Goal: Task Accomplishment & Management: Use online tool/utility

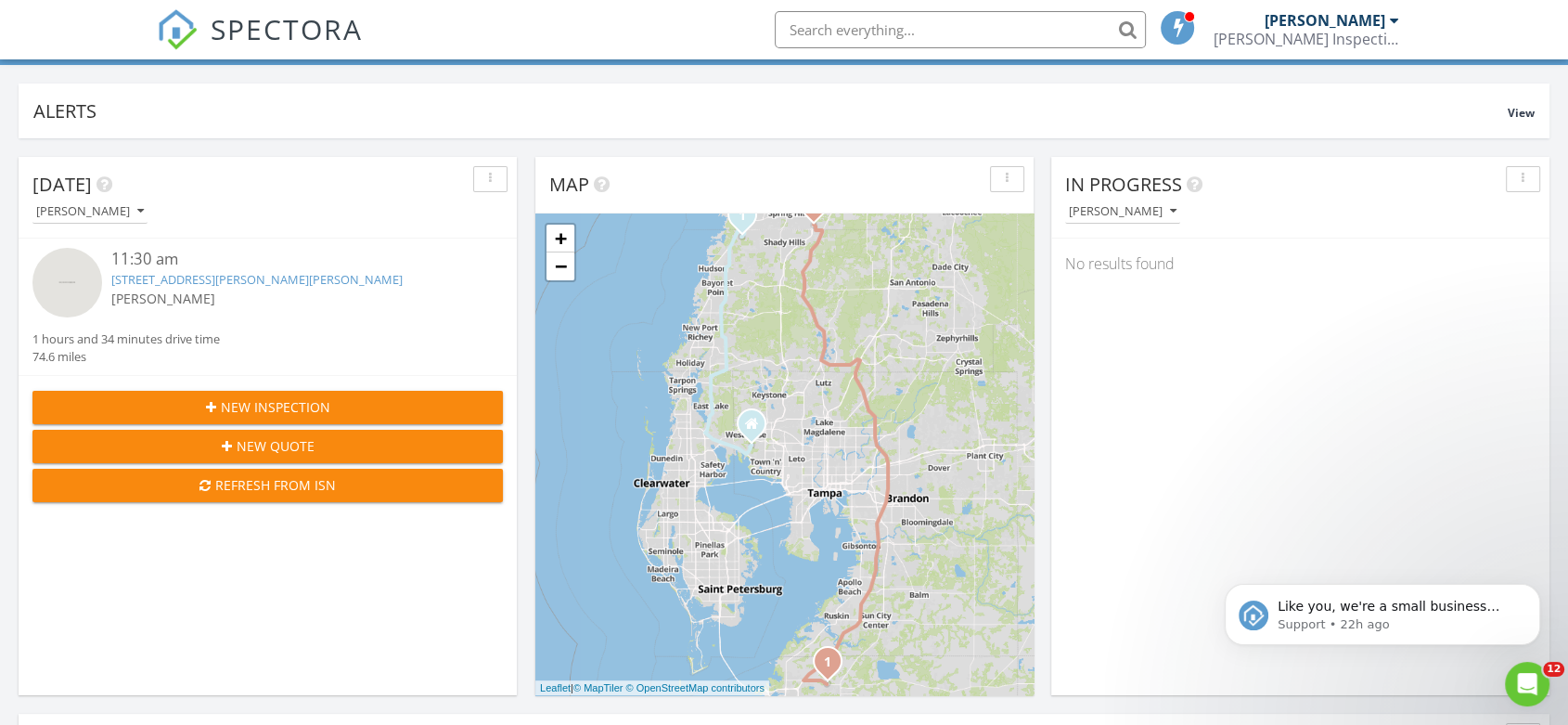
scroll to position [1722, 1601]
click at [200, 271] on link "9113 Sandy Bluffs Circle, Parrish, FL 34219" at bounding box center [257, 279] width 292 height 17
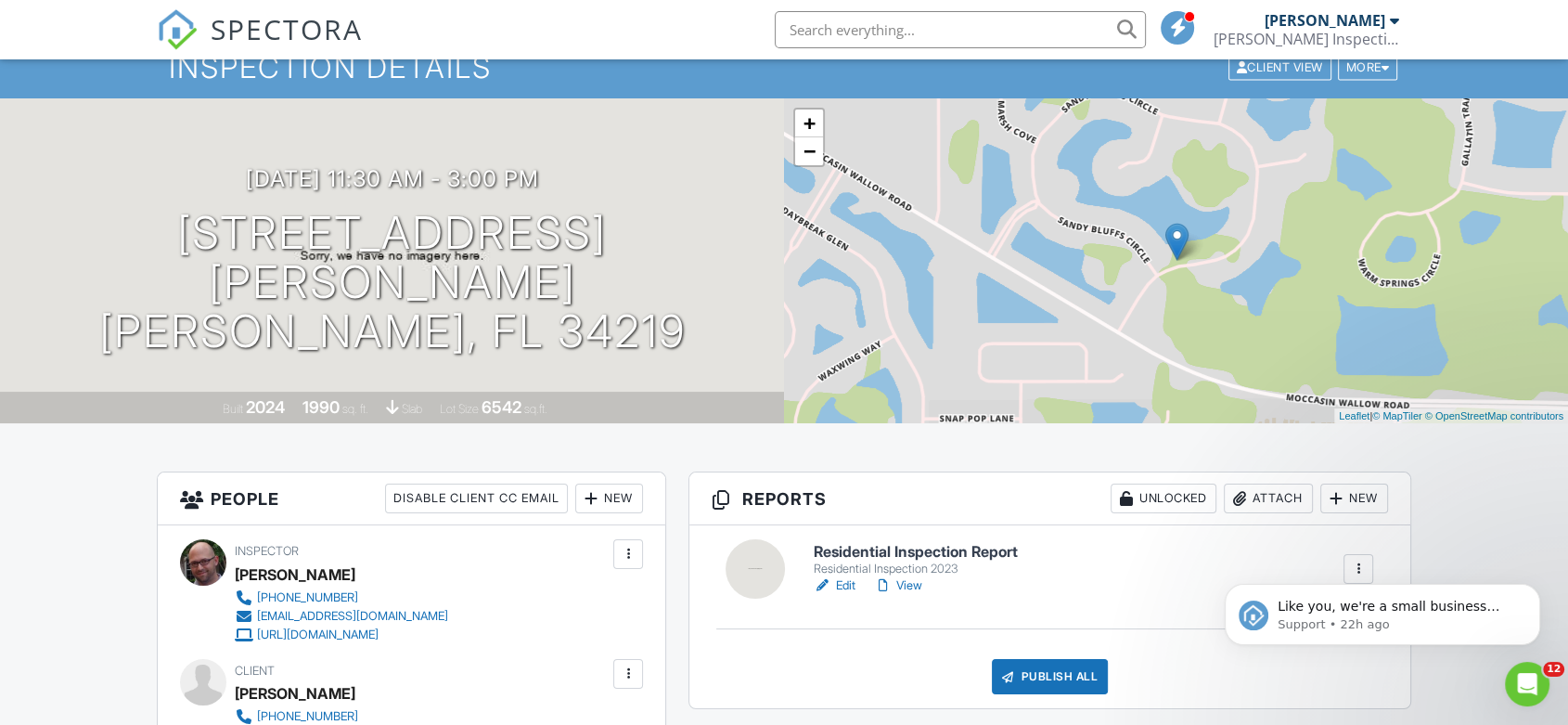
scroll to position [103, 0]
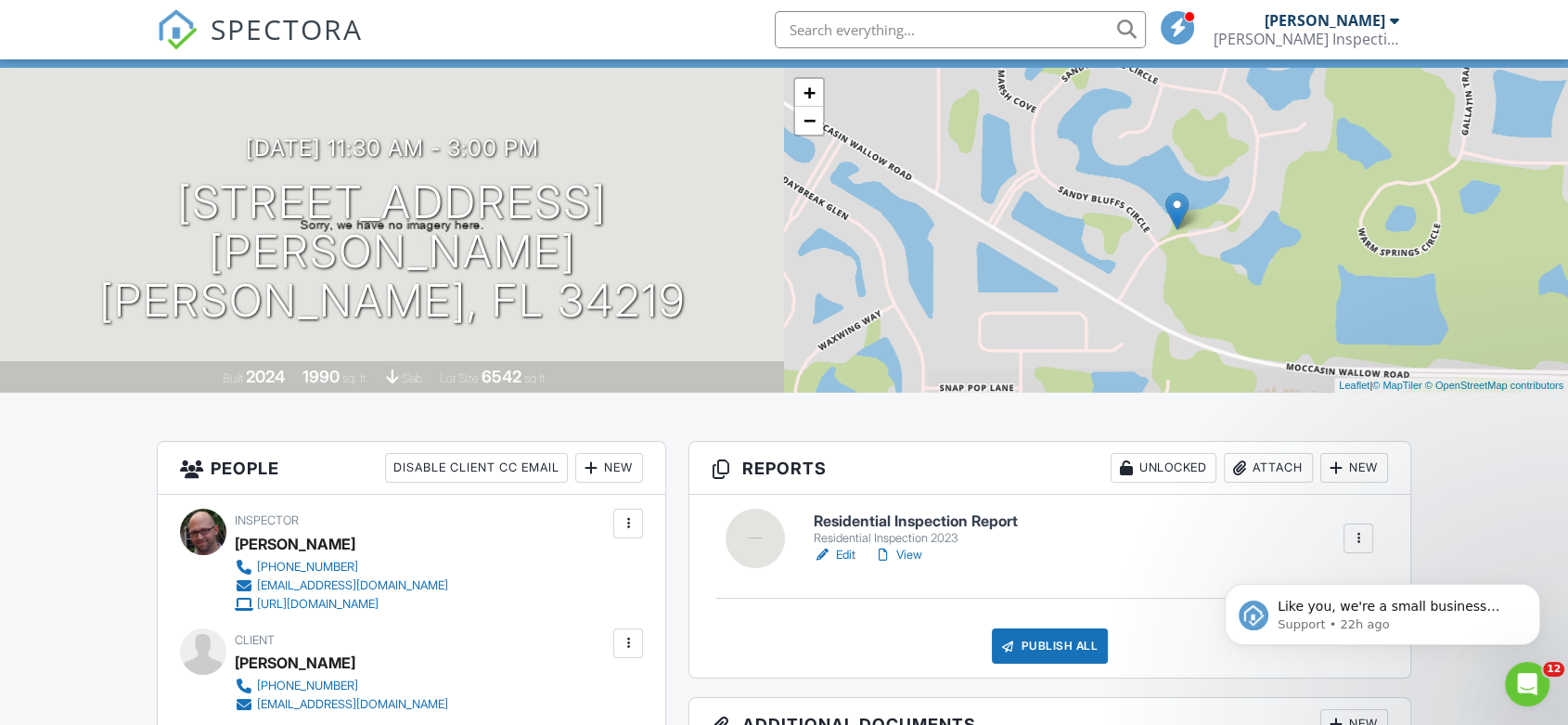
click at [840, 553] on link "Edit" at bounding box center [834, 555] width 42 height 19
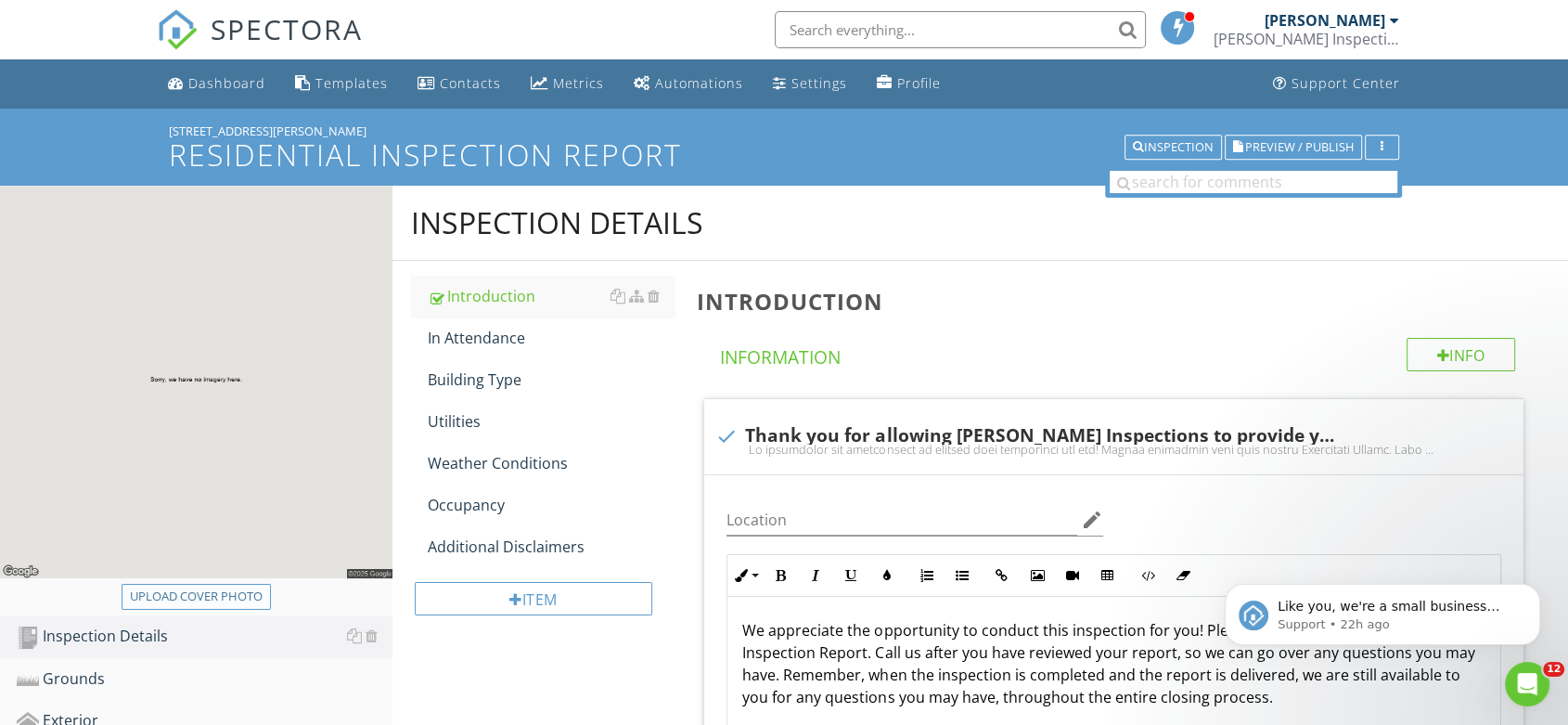
click at [211, 592] on div "Upload cover photo" at bounding box center [196, 596] width 132 height 19
type input "C:\fakepath\IMG_4875.JPG"
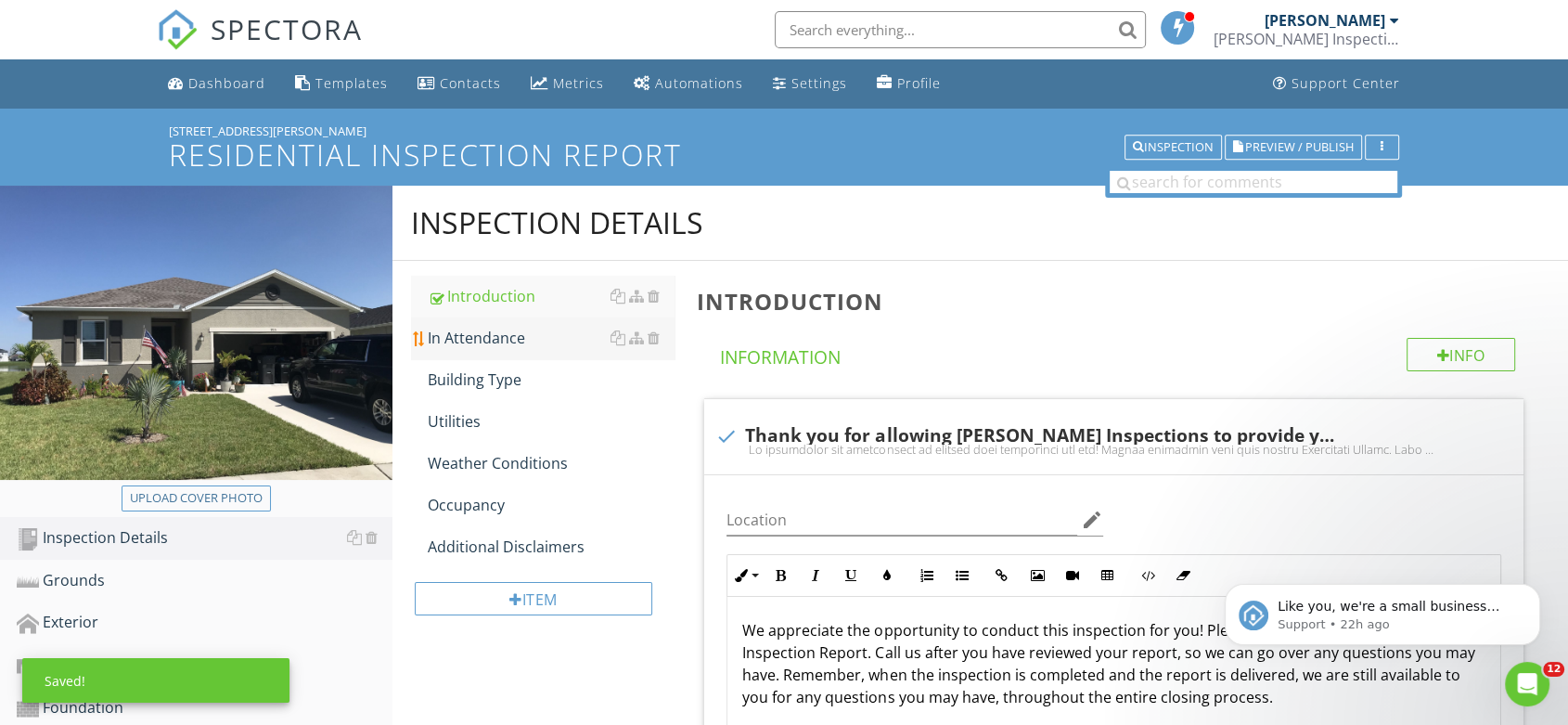
click at [497, 325] on link "In Attendance" at bounding box center [552, 337] width 248 height 41
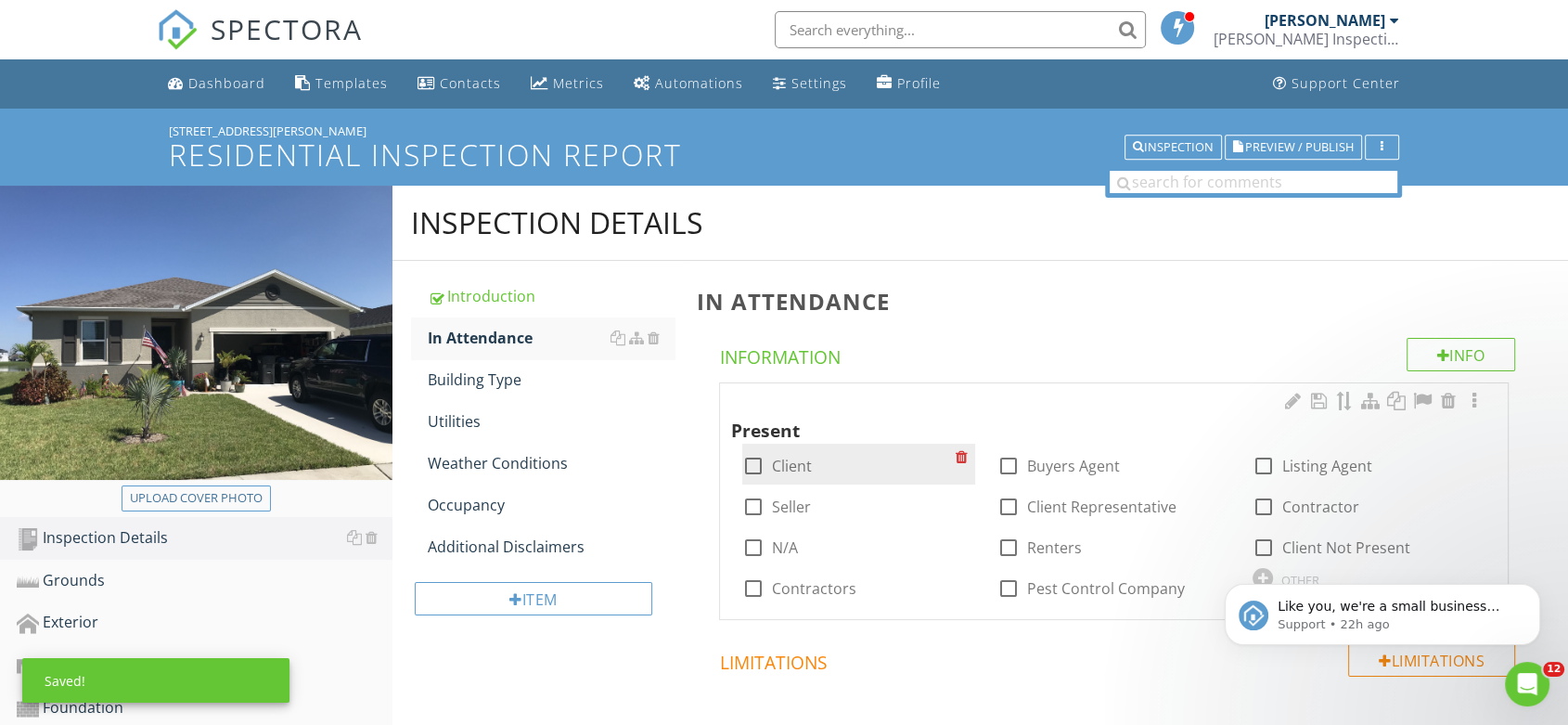
click at [793, 466] on label "Client" at bounding box center [792, 466] width 40 height 19
checkbox input "true"
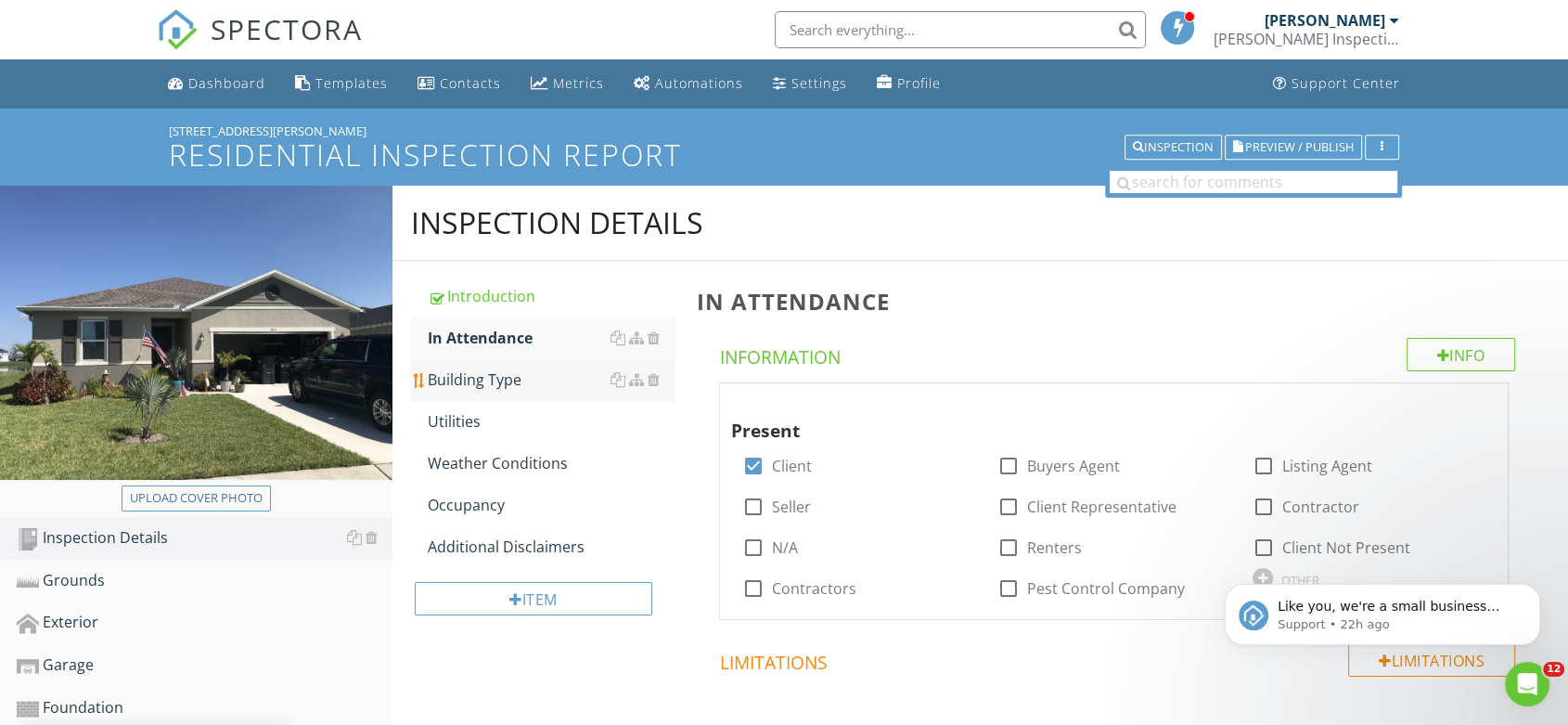
click at [480, 373] on div "Building Type" at bounding box center [552, 380] width 248 height 23
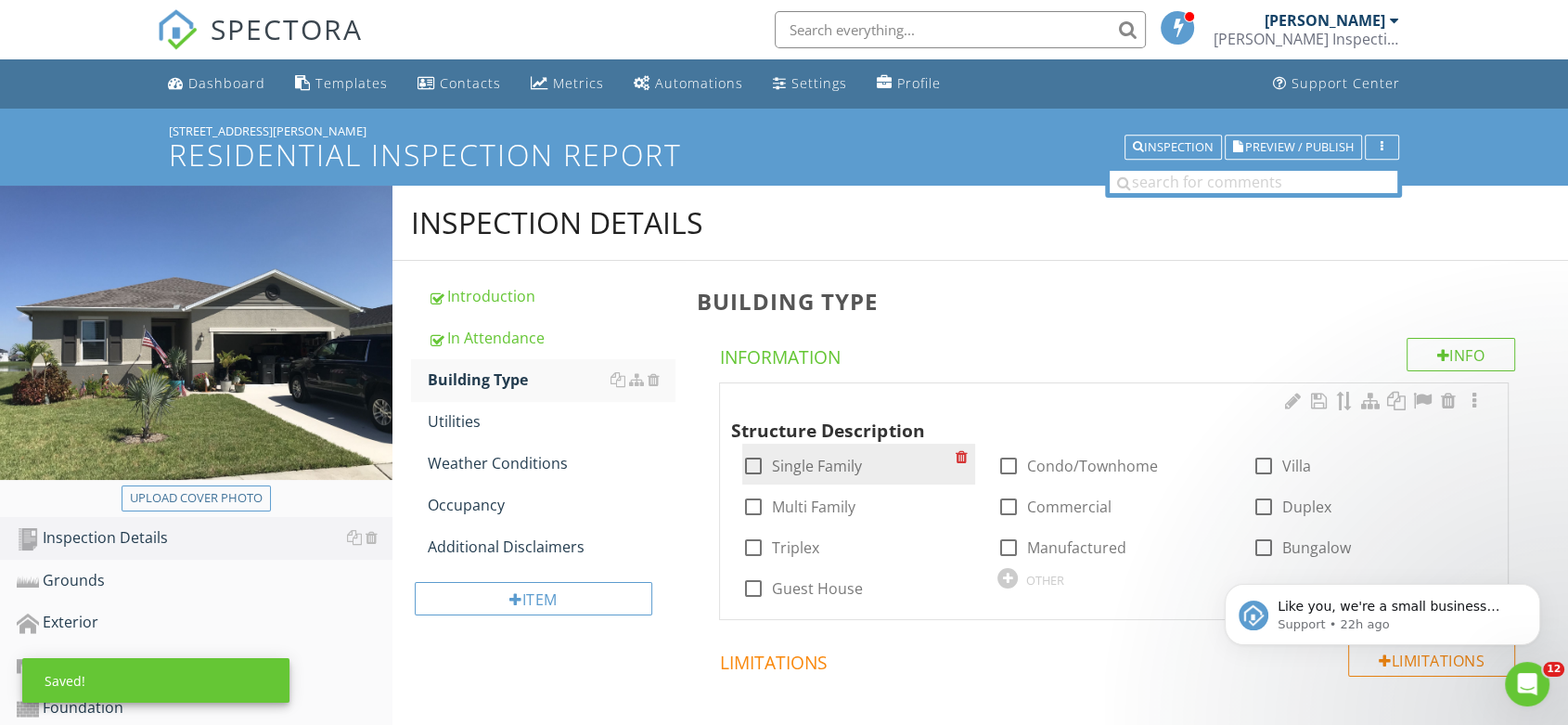
click at [806, 464] on label "Single Family" at bounding box center [817, 466] width 90 height 19
checkbox input "true"
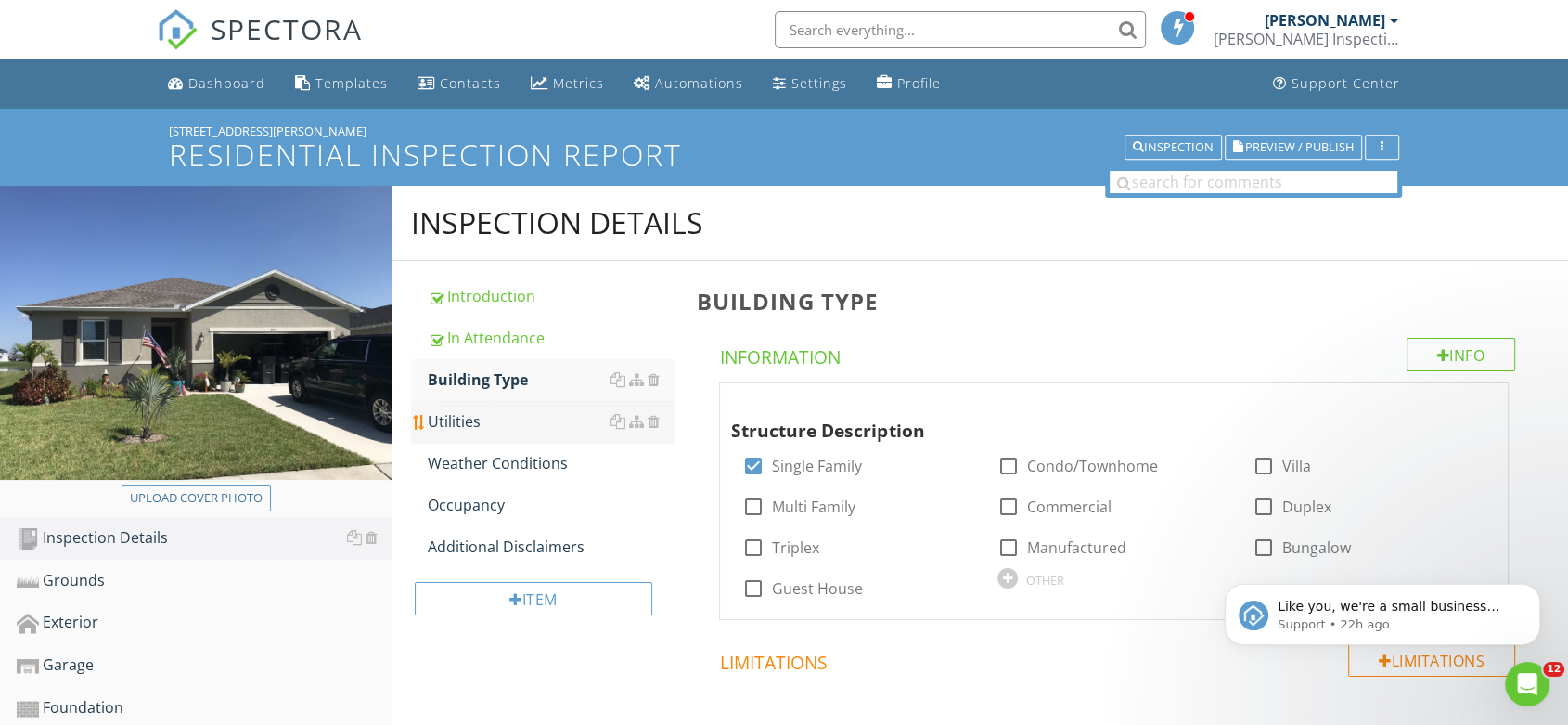
click at [459, 424] on div "Utilities" at bounding box center [552, 421] width 248 height 23
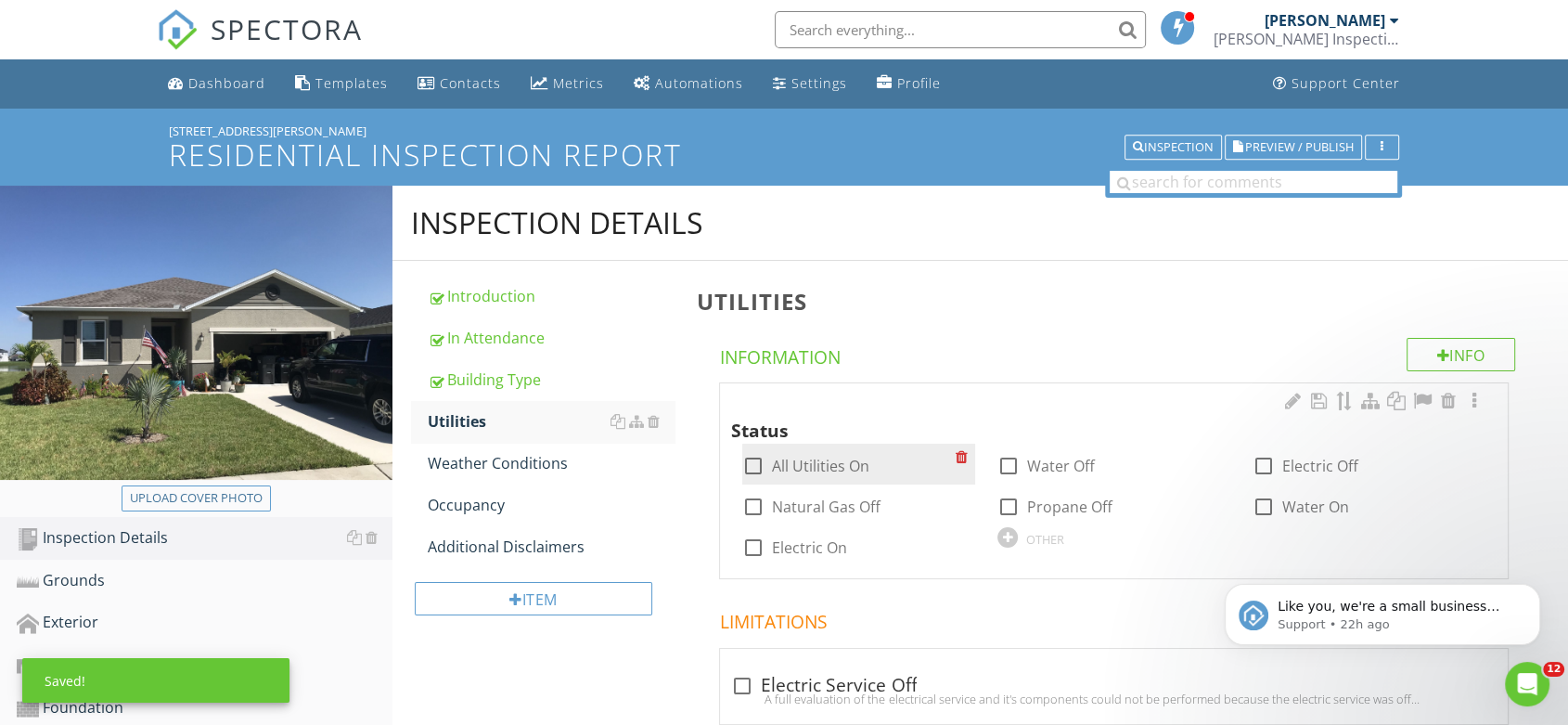
click at [827, 477] on div "check_box_outline_blank All Utilities On" at bounding box center [859, 464] width 233 height 41
click at [828, 464] on label "All Utilities On" at bounding box center [821, 466] width 98 height 19
checkbox input "true"
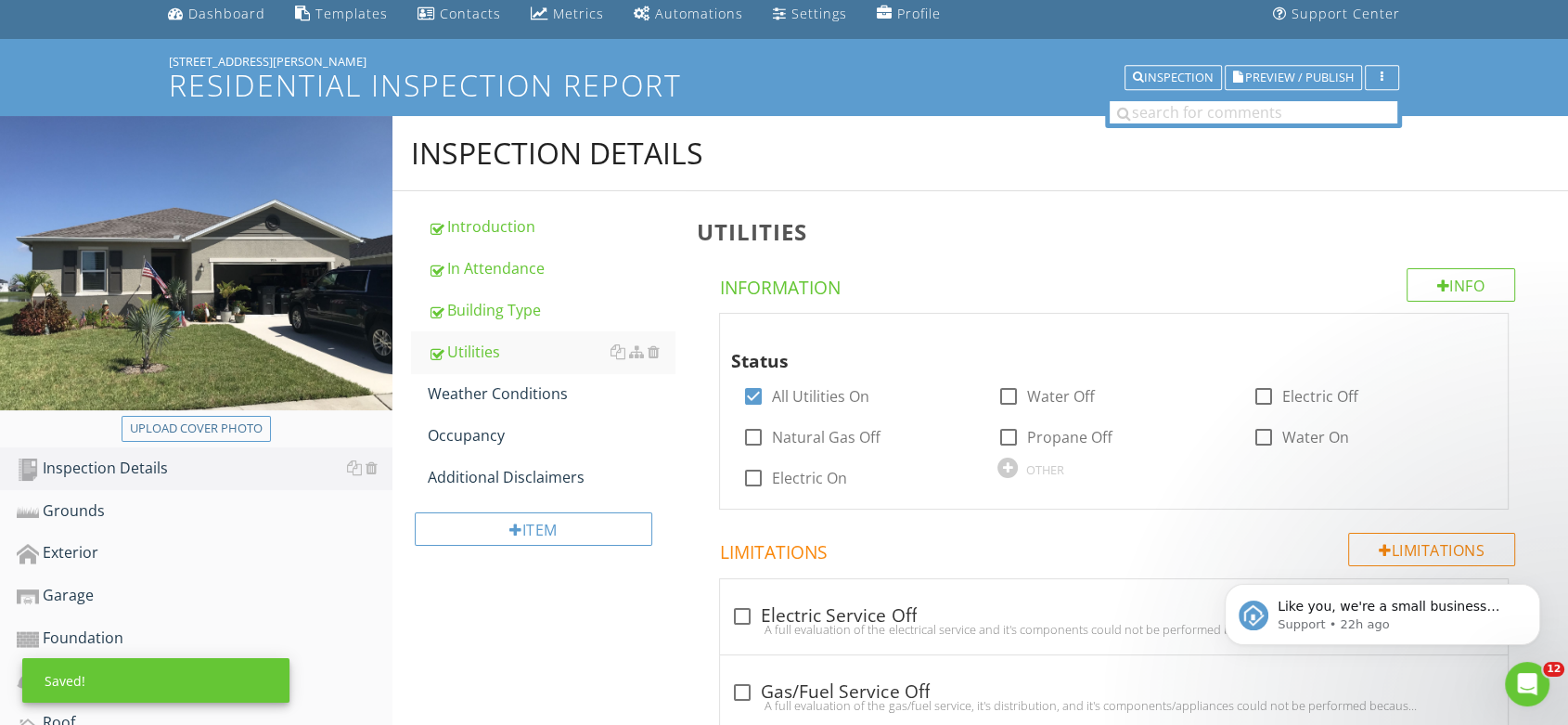
scroll to position [64, 0]
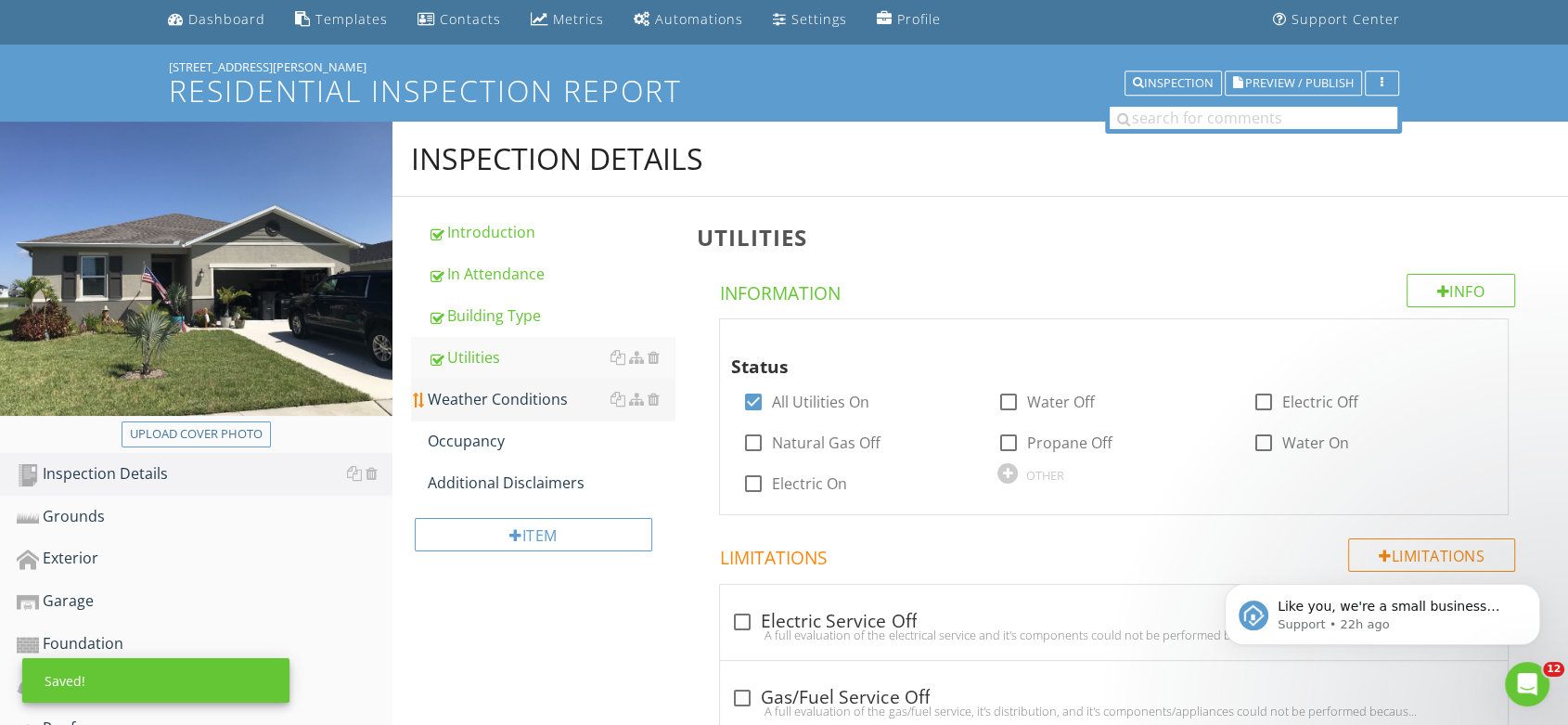
click at [486, 397] on div "Weather Conditions" at bounding box center [552, 399] width 248 height 23
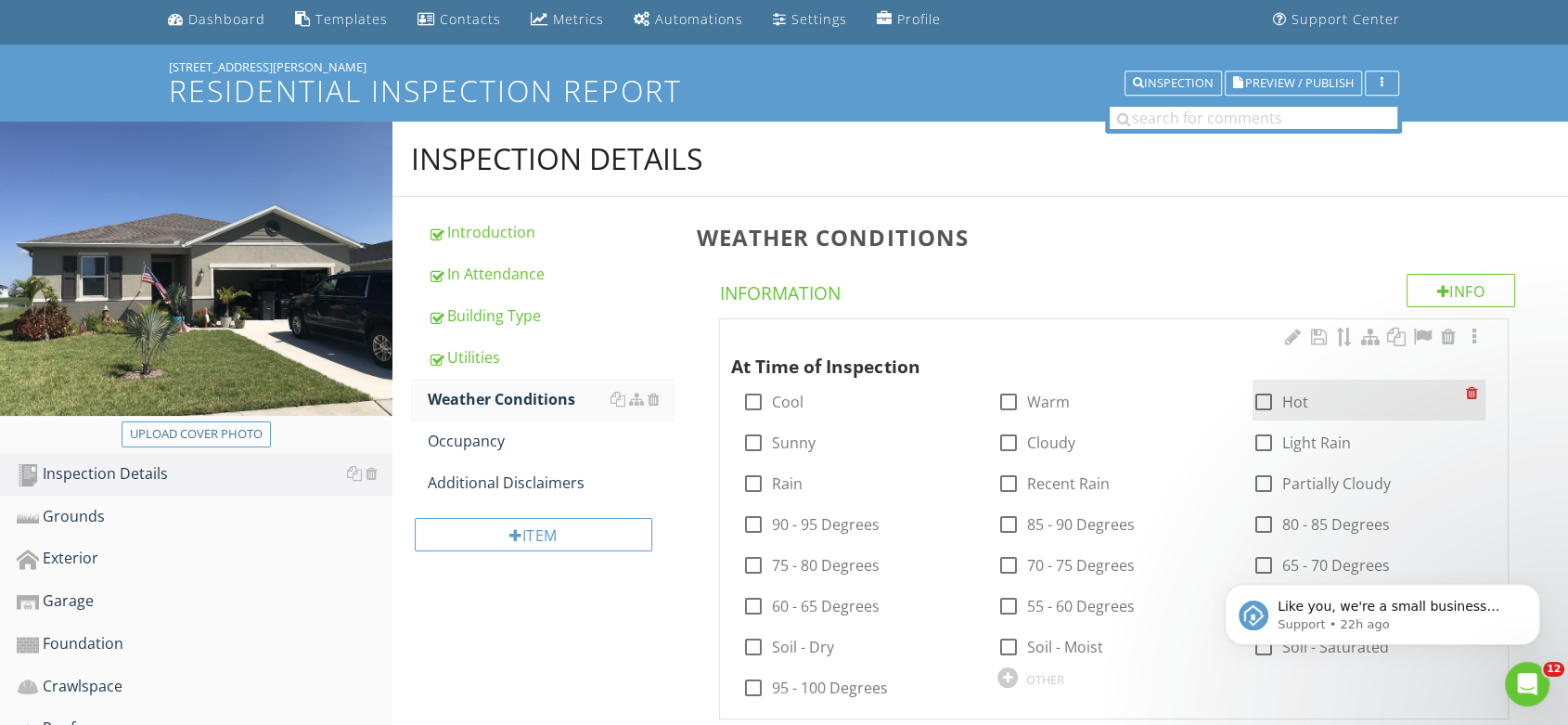
click at [1283, 394] on label "Hot" at bounding box center [1295, 402] width 26 height 19
checkbox input "true"
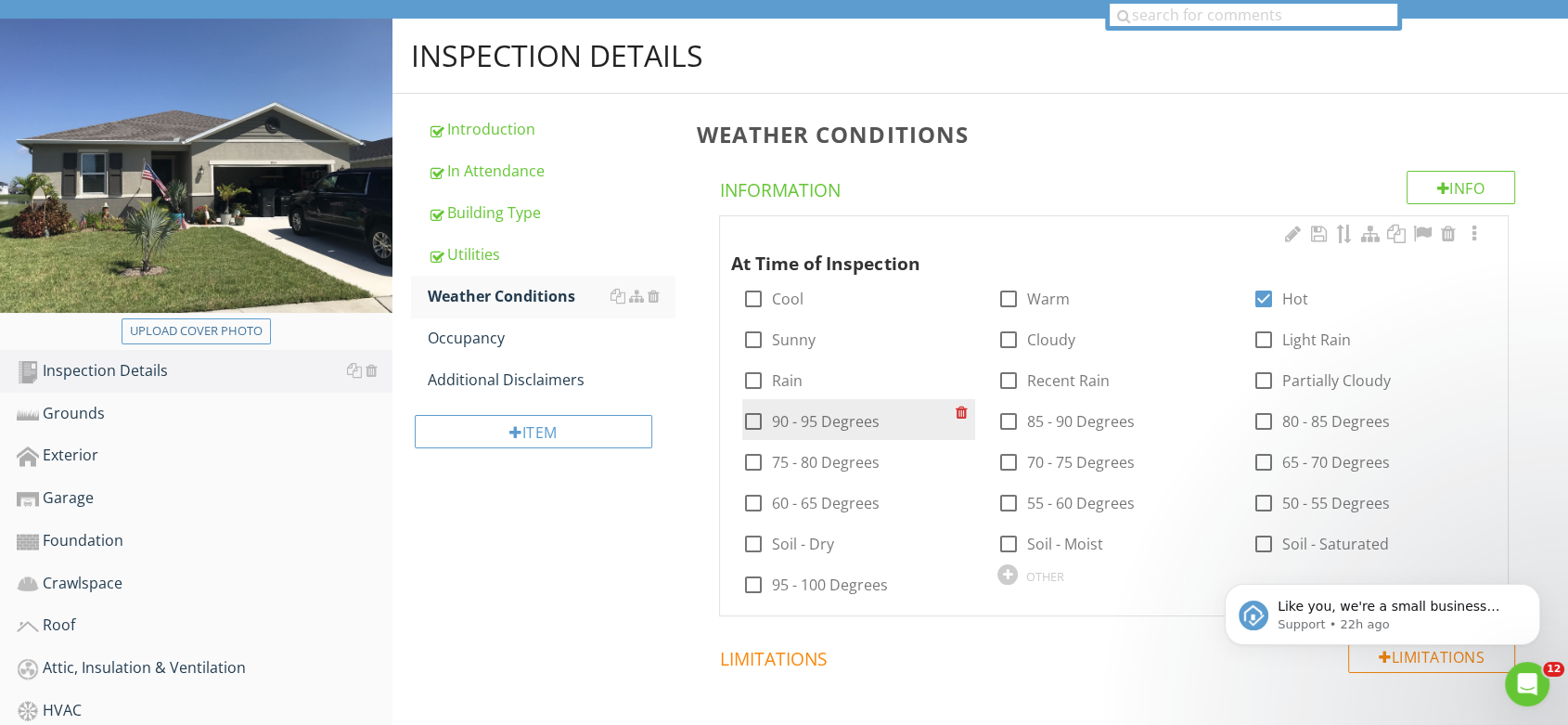
click at [821, 420] on label "90 - 95 Degrees" at bounding box center [826, 421] width 108 height 19
checkbox input "true"
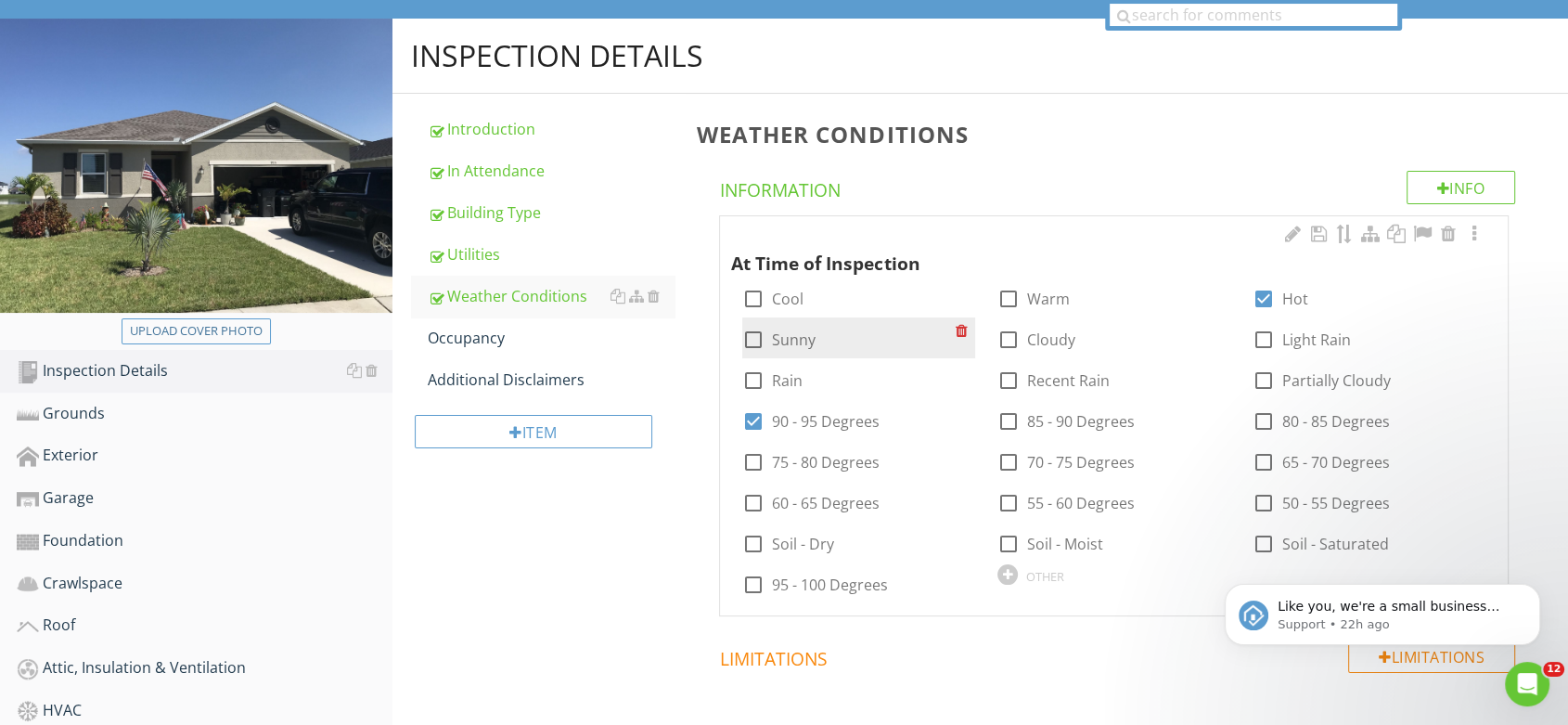
click at [797, 336] on label "Sunny" at bounding box center [794, 339] width 44 height 19
checkbox input "true"
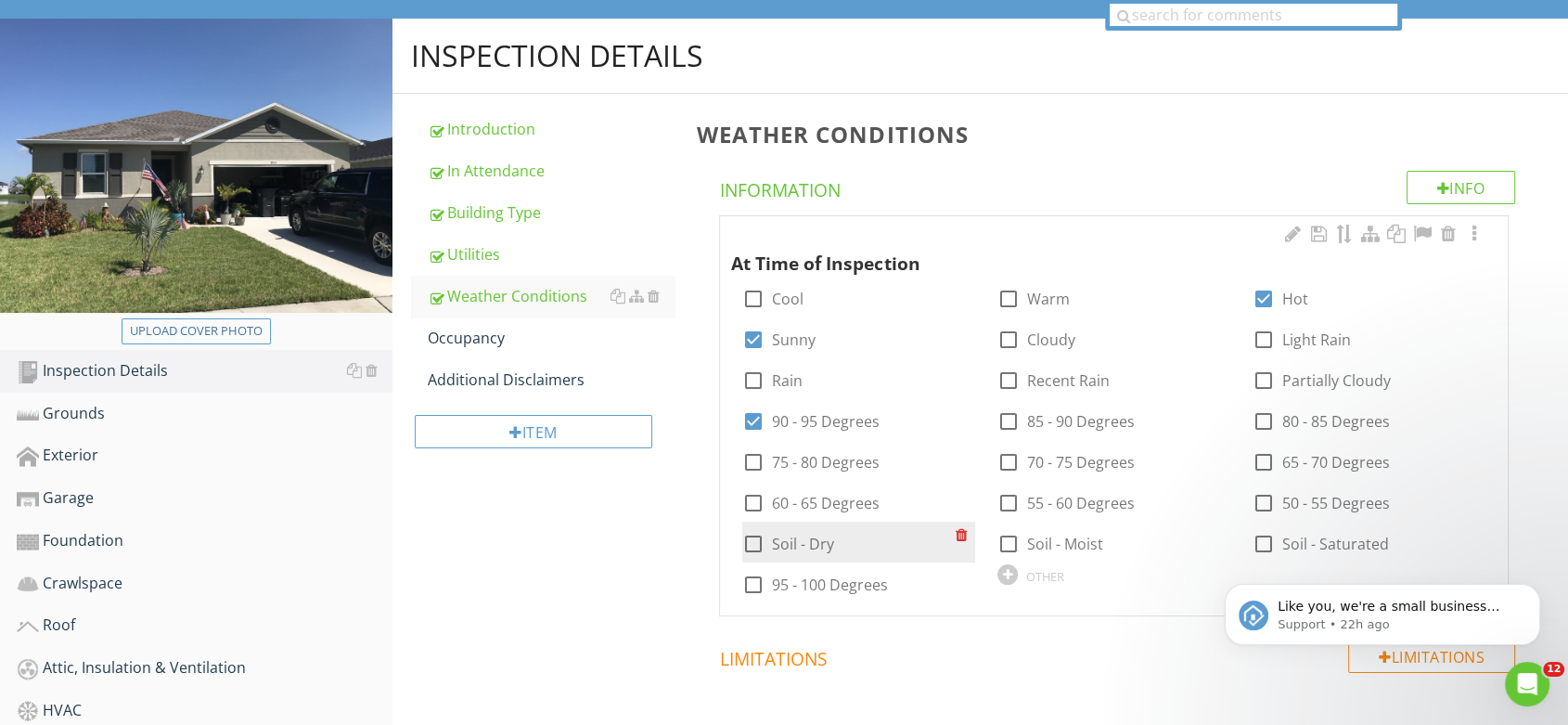
click at [803, 539] on label "Soil - Dry" at bounding box center [803, 544] width 62 height 19
checkbox input "true"
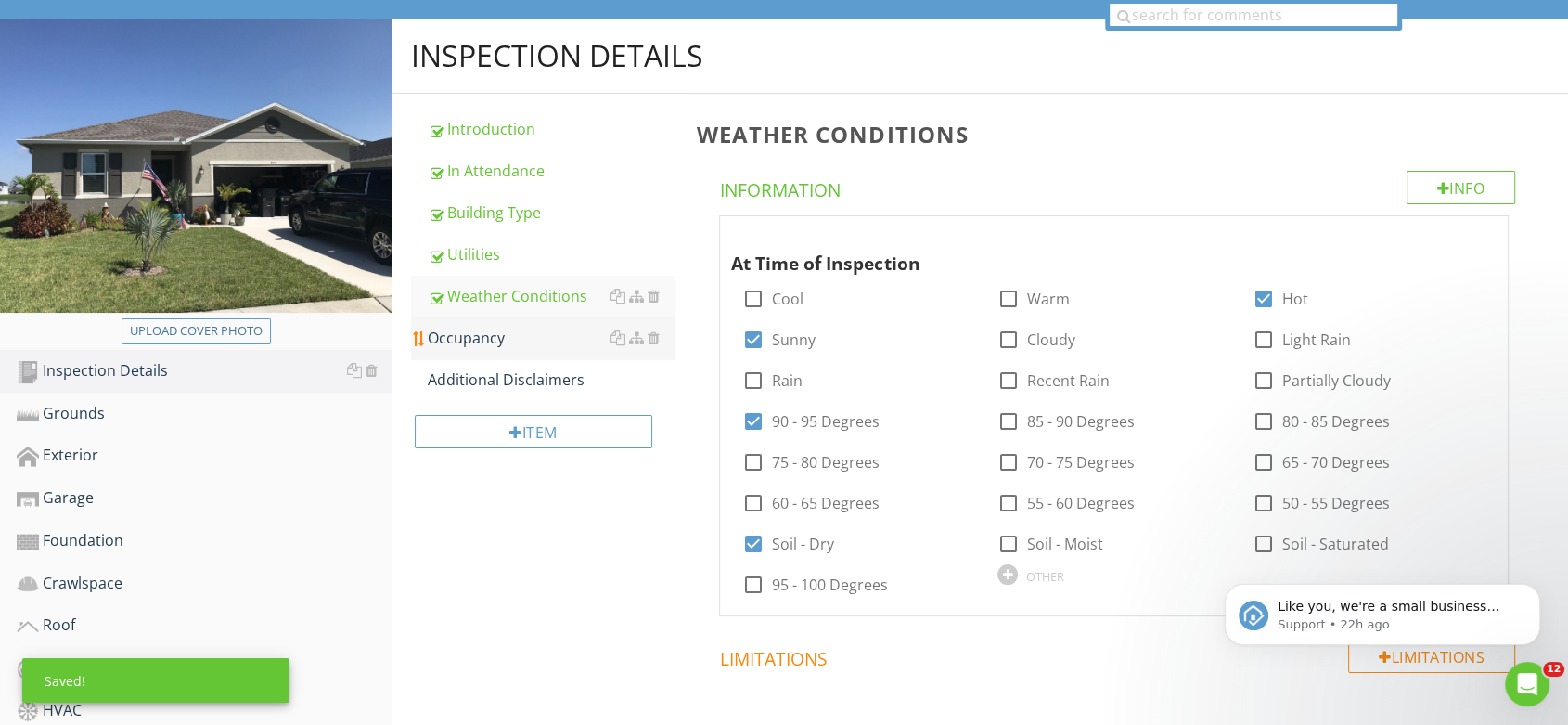
click at [462, 340] on div "Occupancy" at bounding box center [552, 337] width 248 height 23
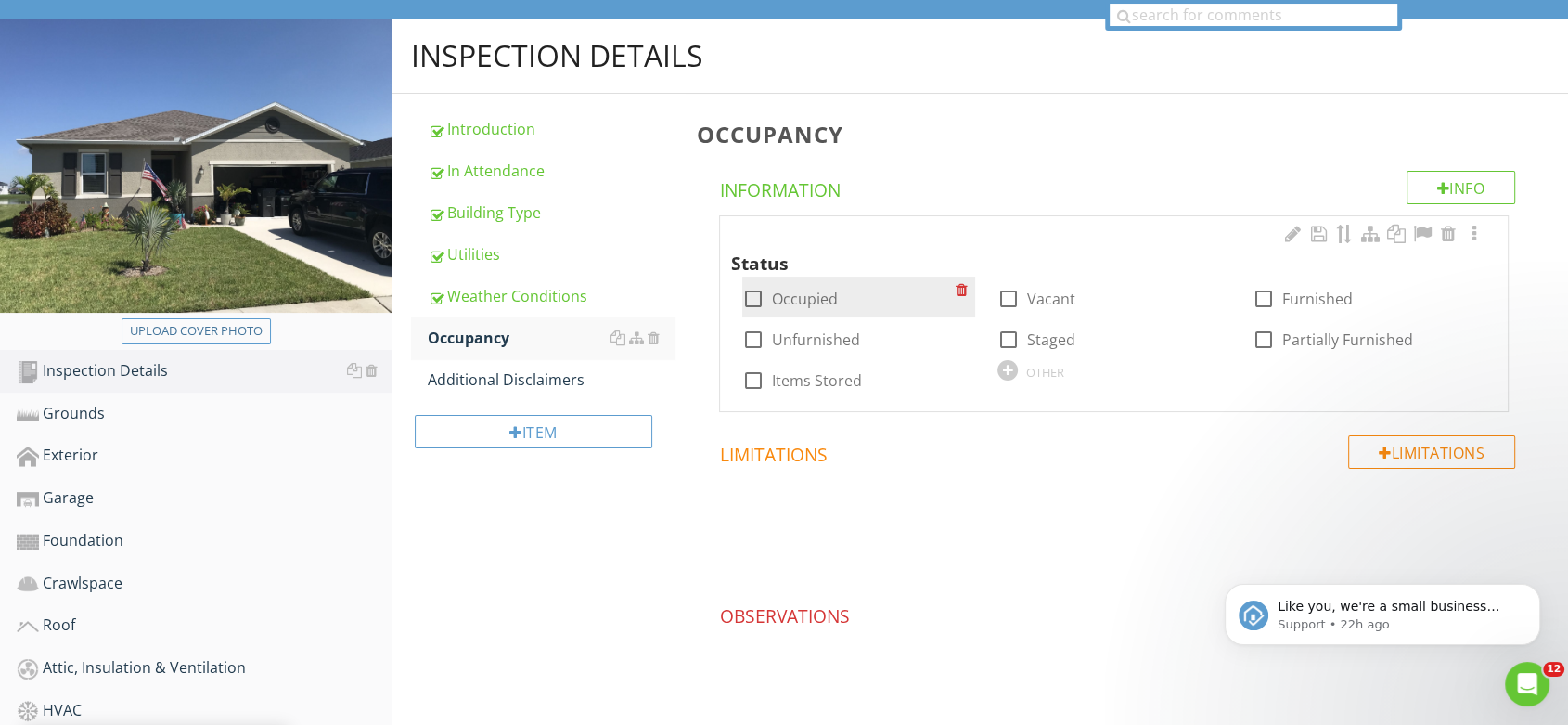
drag, startPoint x: 820, startPoint y: 296, endPoint x: 870, endPoint y: 301, distance: 50.2
click at [820, 297] on label "Occupied" at bounding box center [805, 299] width 66 height 19
checkbox input "true"
click at [1314, 292] on label "Furnished" at bounding box center [1317, 299] width 70 height 19
checkbox input "true"
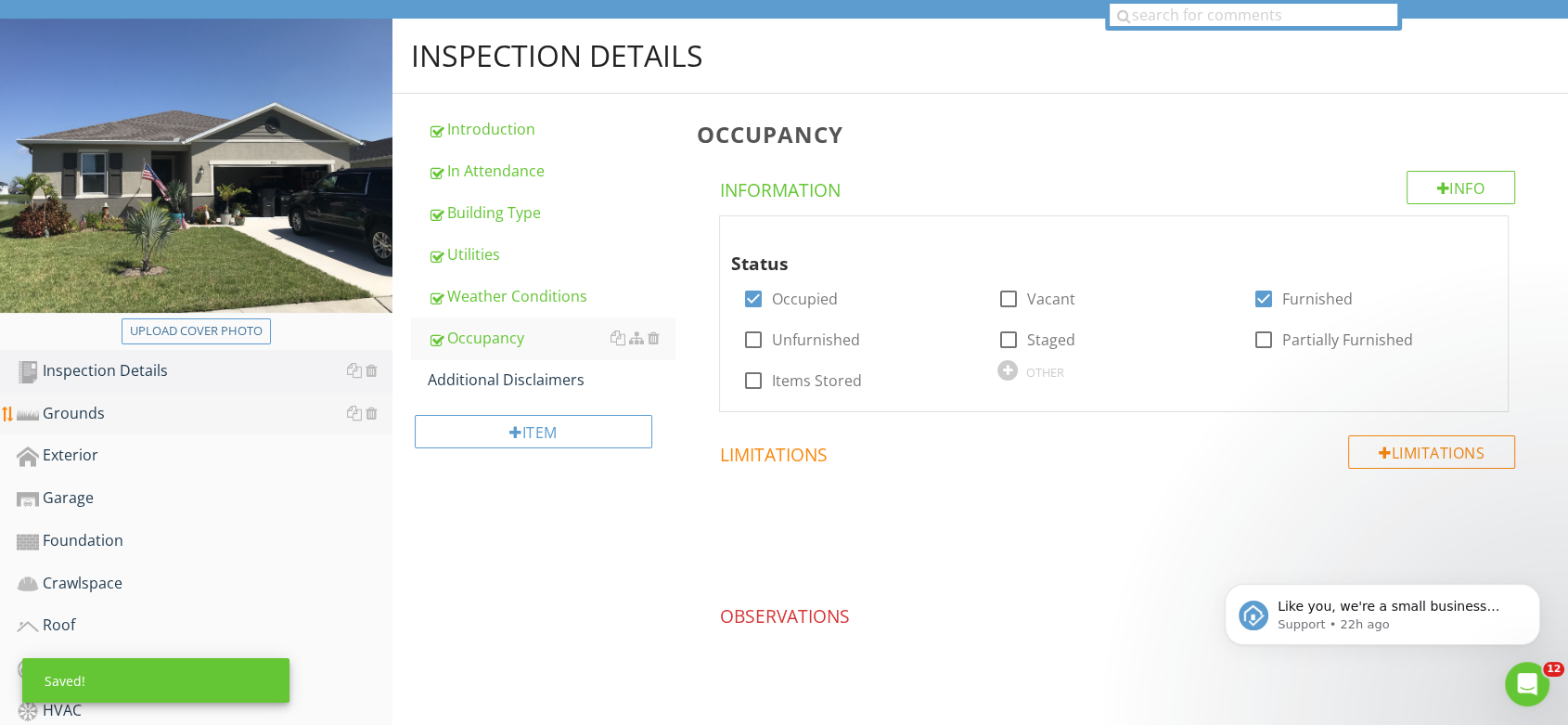
drag, startPoint x: 459, startPoint y: 377, endPoint x: 367, endPoint y: 410, distance: 97.7
click at [461, 377] on div "Additional Disclaimers" at bounding box center [552, 380] width 248 height 23
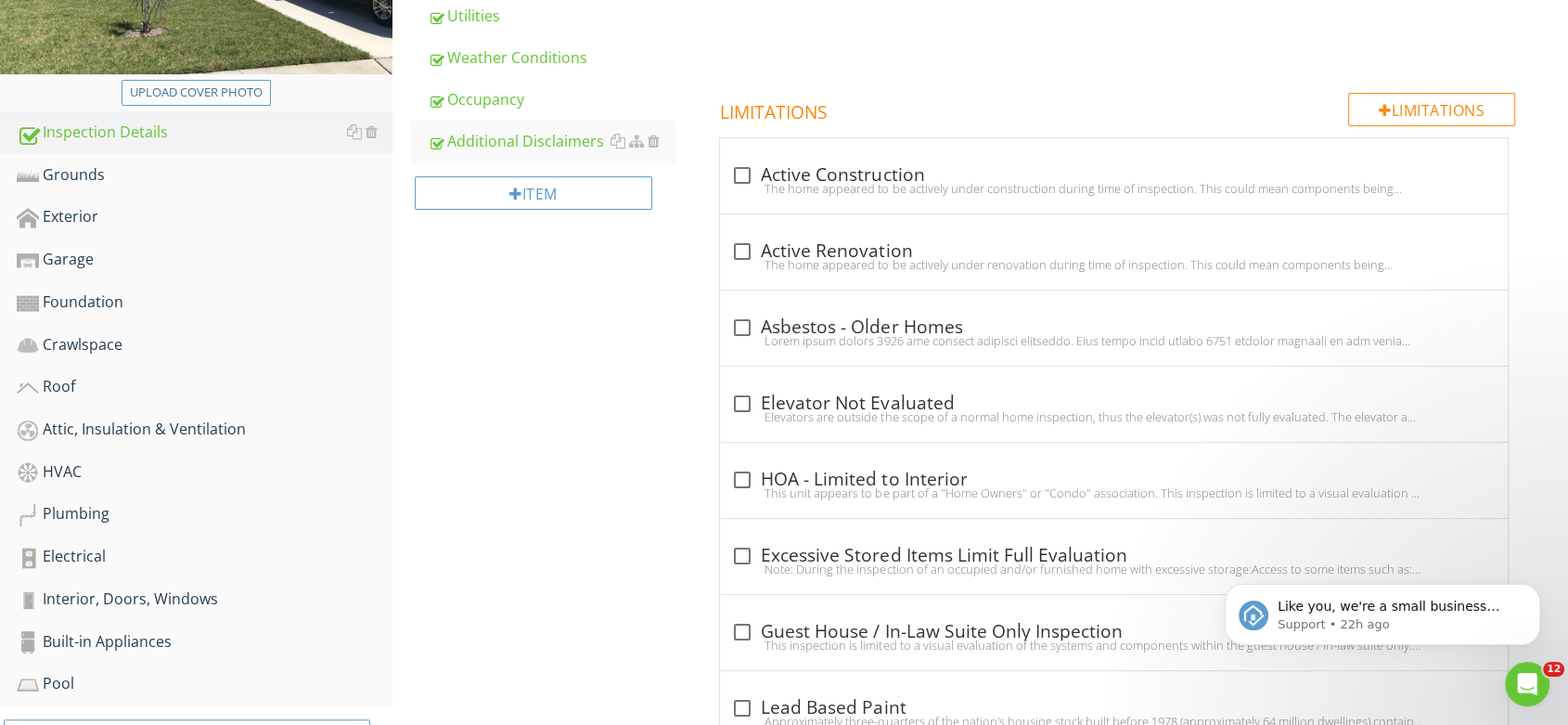
scroll to position [373, 0]
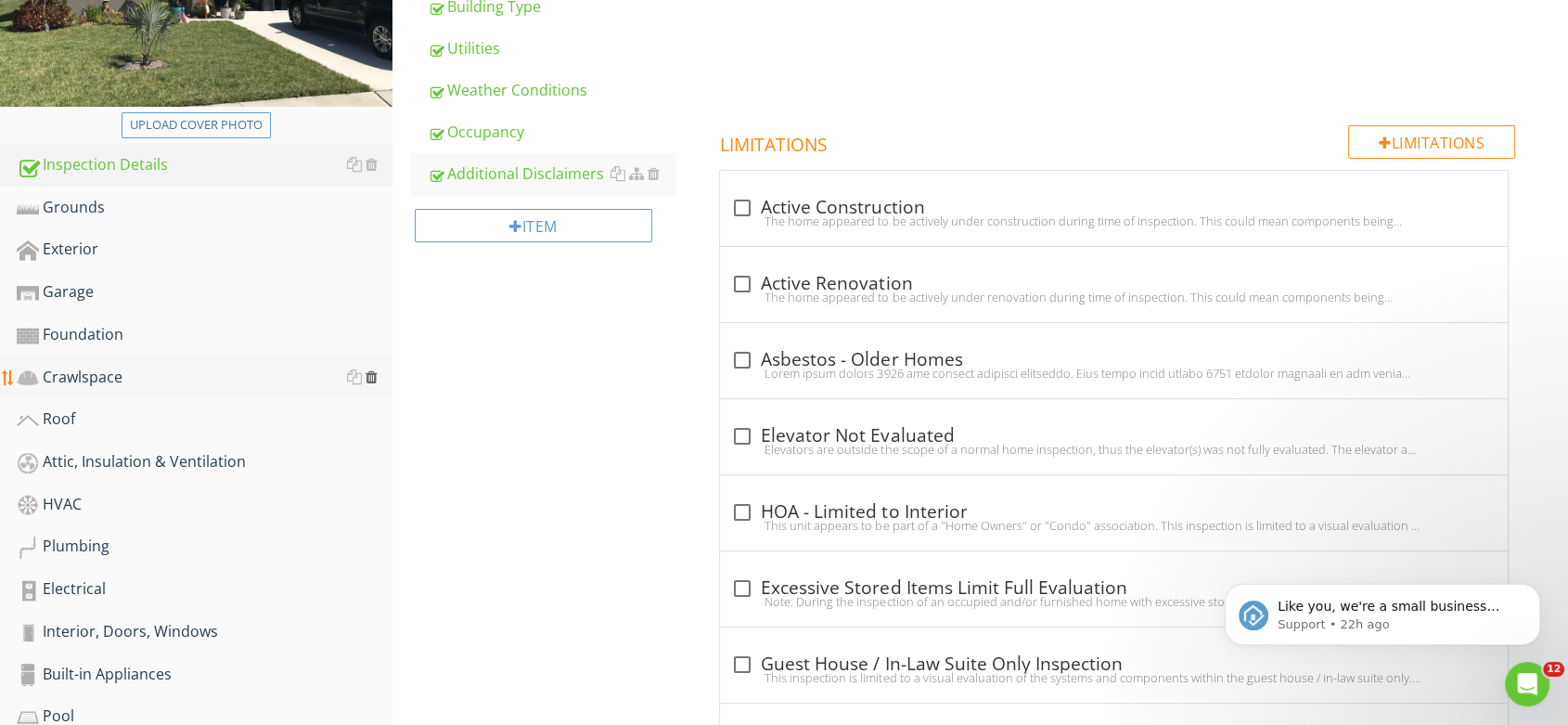
click at [371, 374] on div at bounding box center [372, 377] width 12 height 15
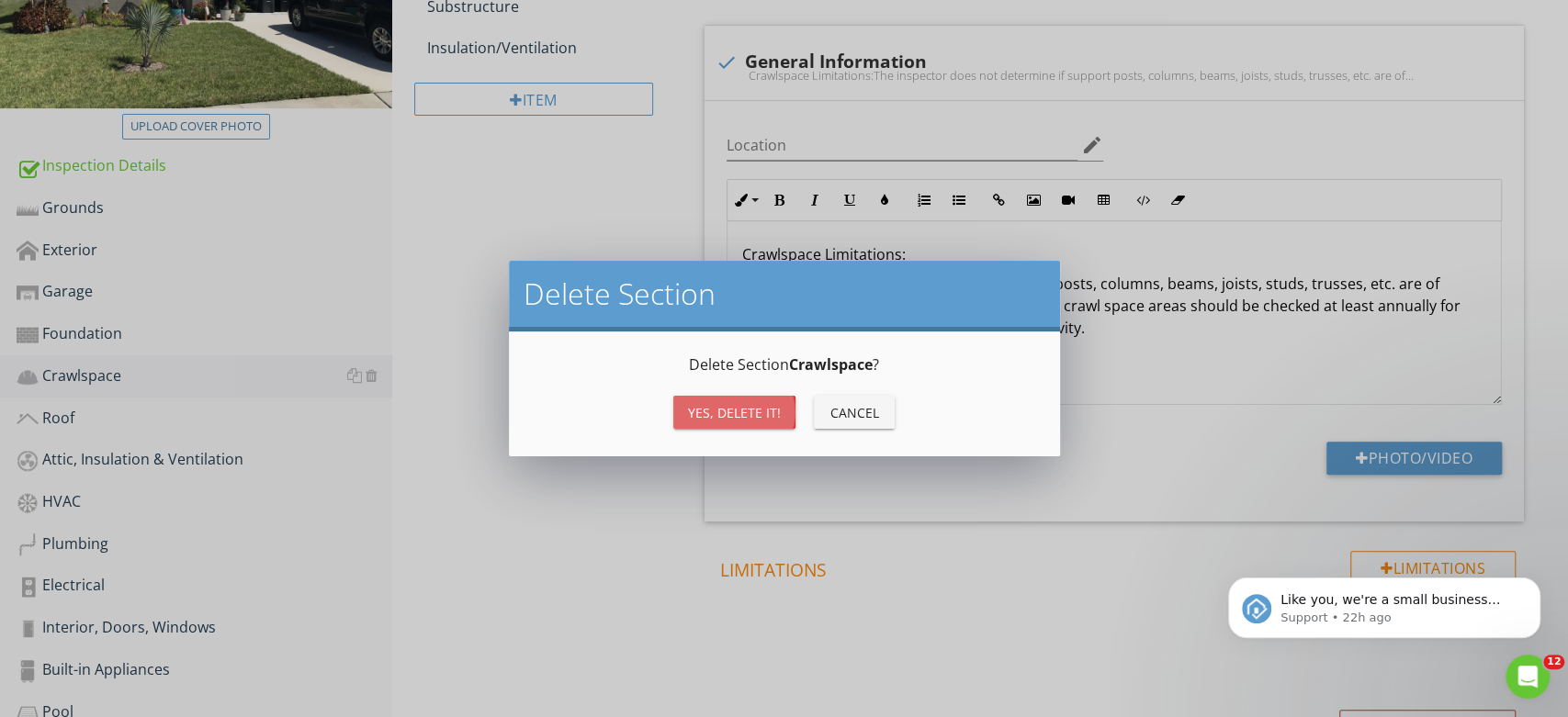
click at [715, 412] on div "Yes, Delete it!" at bounding box center [734, 413] width 93 height 20
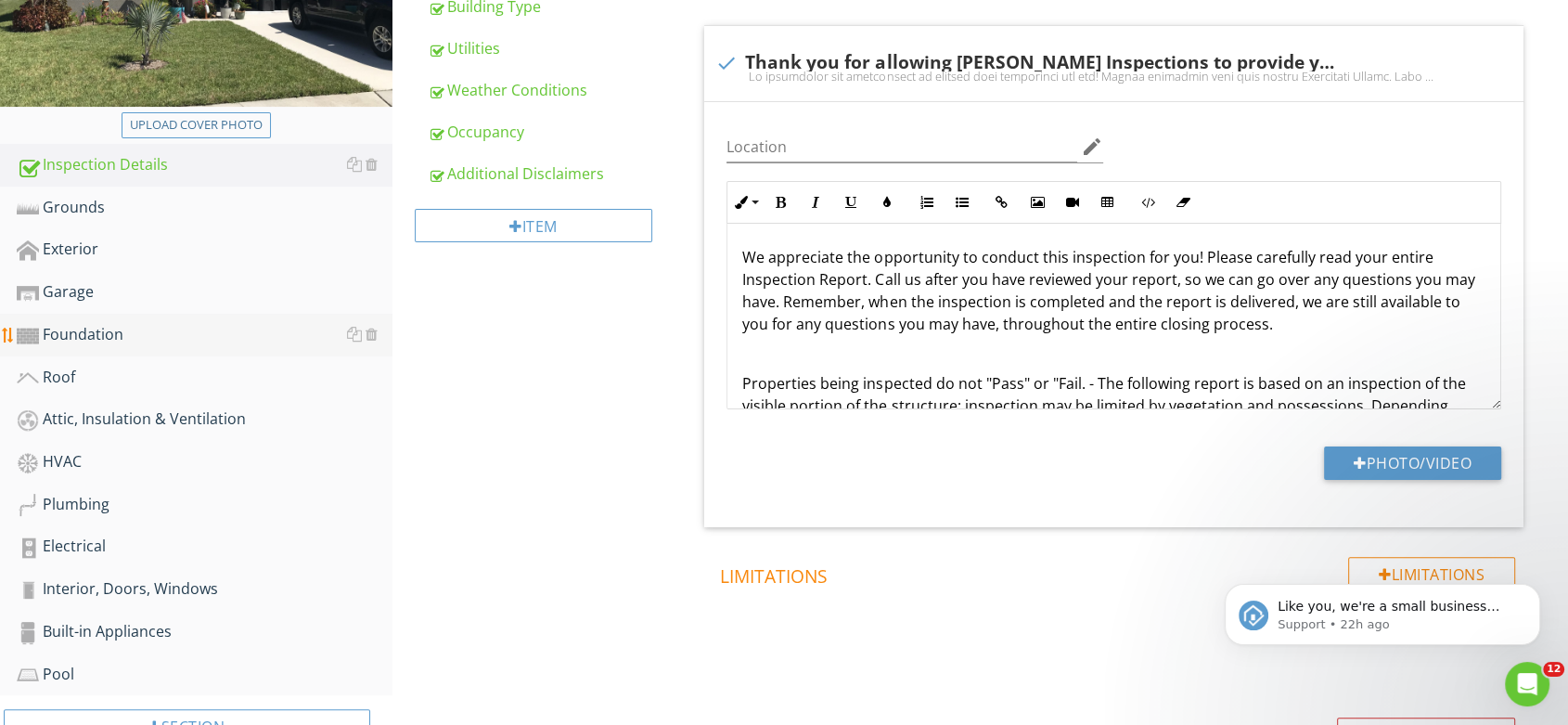
click at [129, 325] on div "Foundation" at bounding box center [205, 335] width 376 height 24
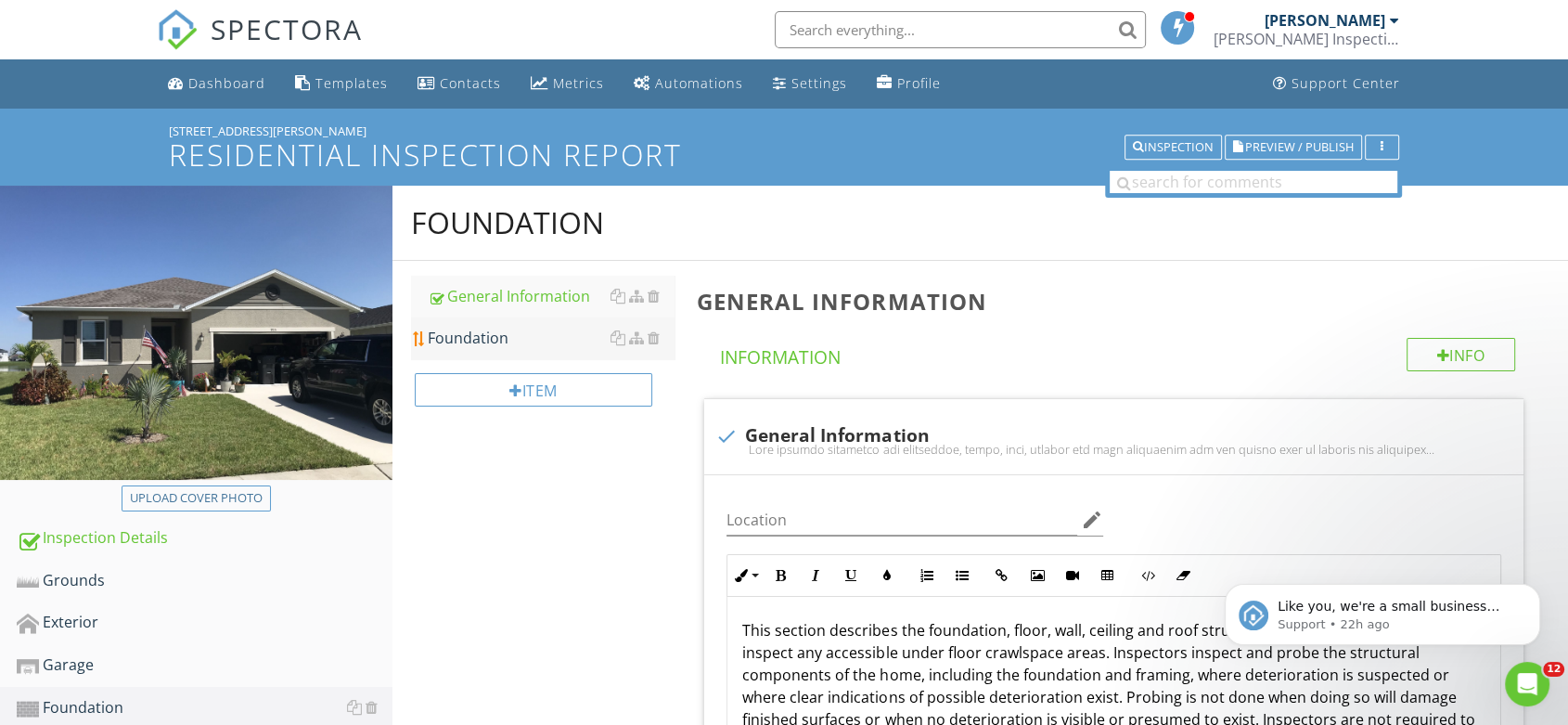
drag, startPoint x: 461, startPoint y: 336, endPoint x: 574, endPoint y: 320, distance: 114.1
click at [461, 335] on div "Foundation" at bounding box center [552, 337] width 248 height 23
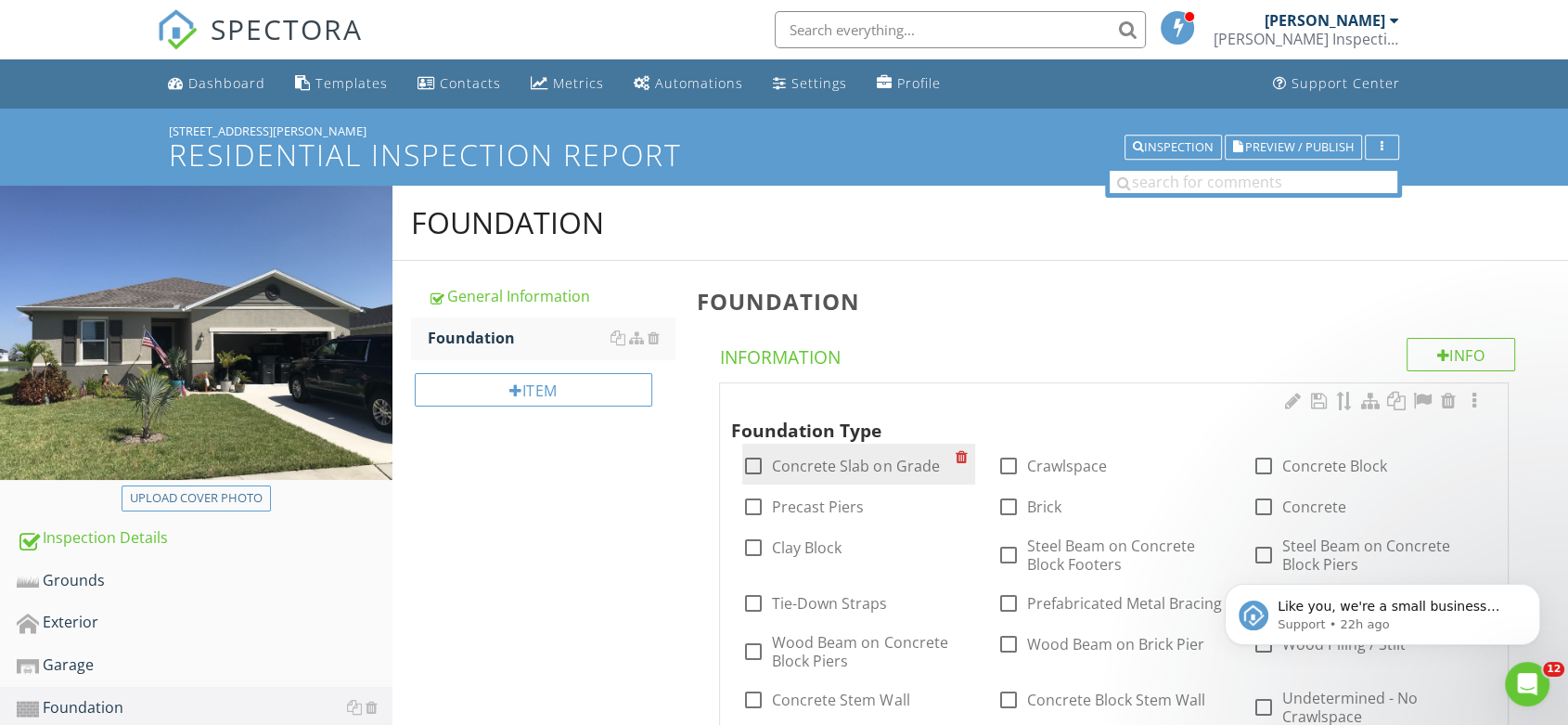
click at [820, 466] on label "Concrete Slab on Grade" at bounding box center [855, 466] width 167 height 19
checkbox input "true"
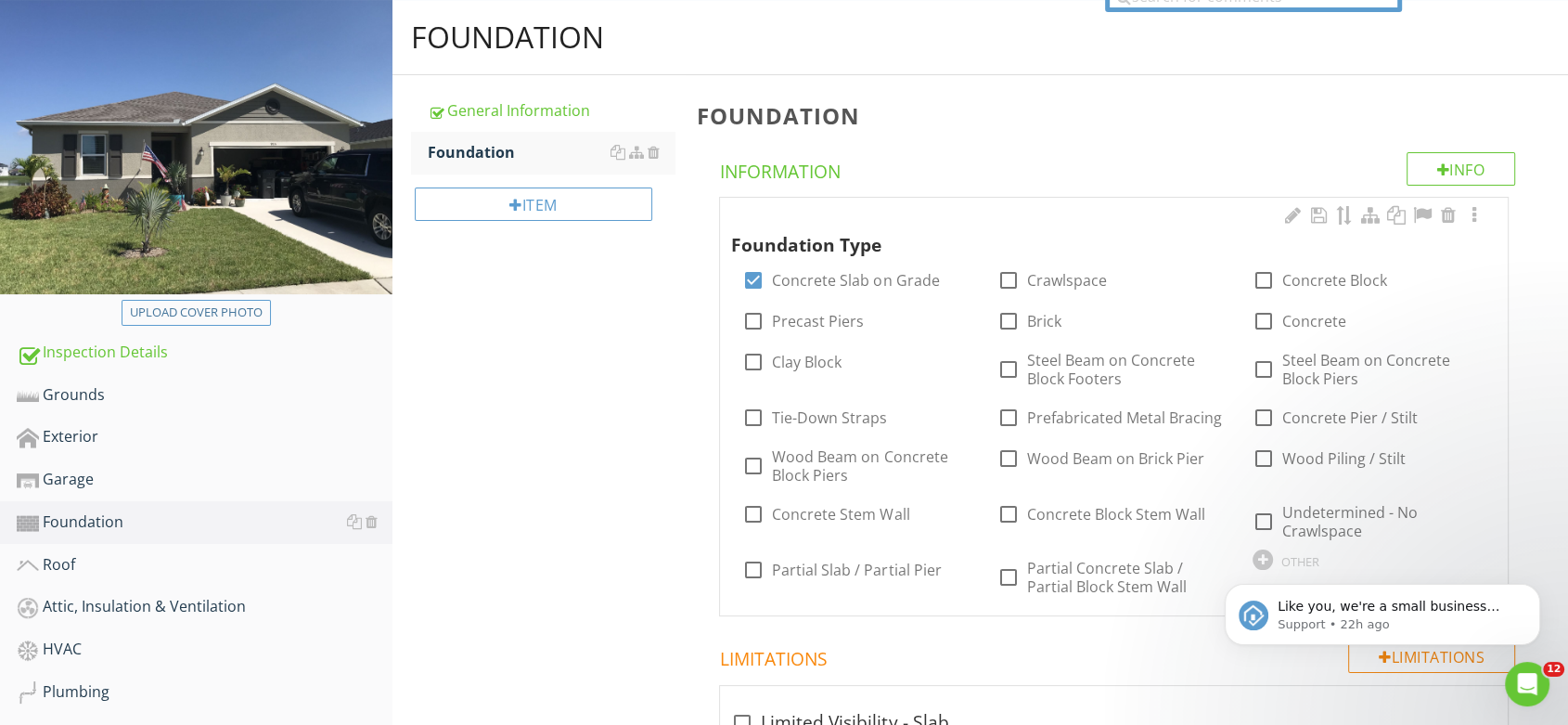
scroll to position [310, 0]
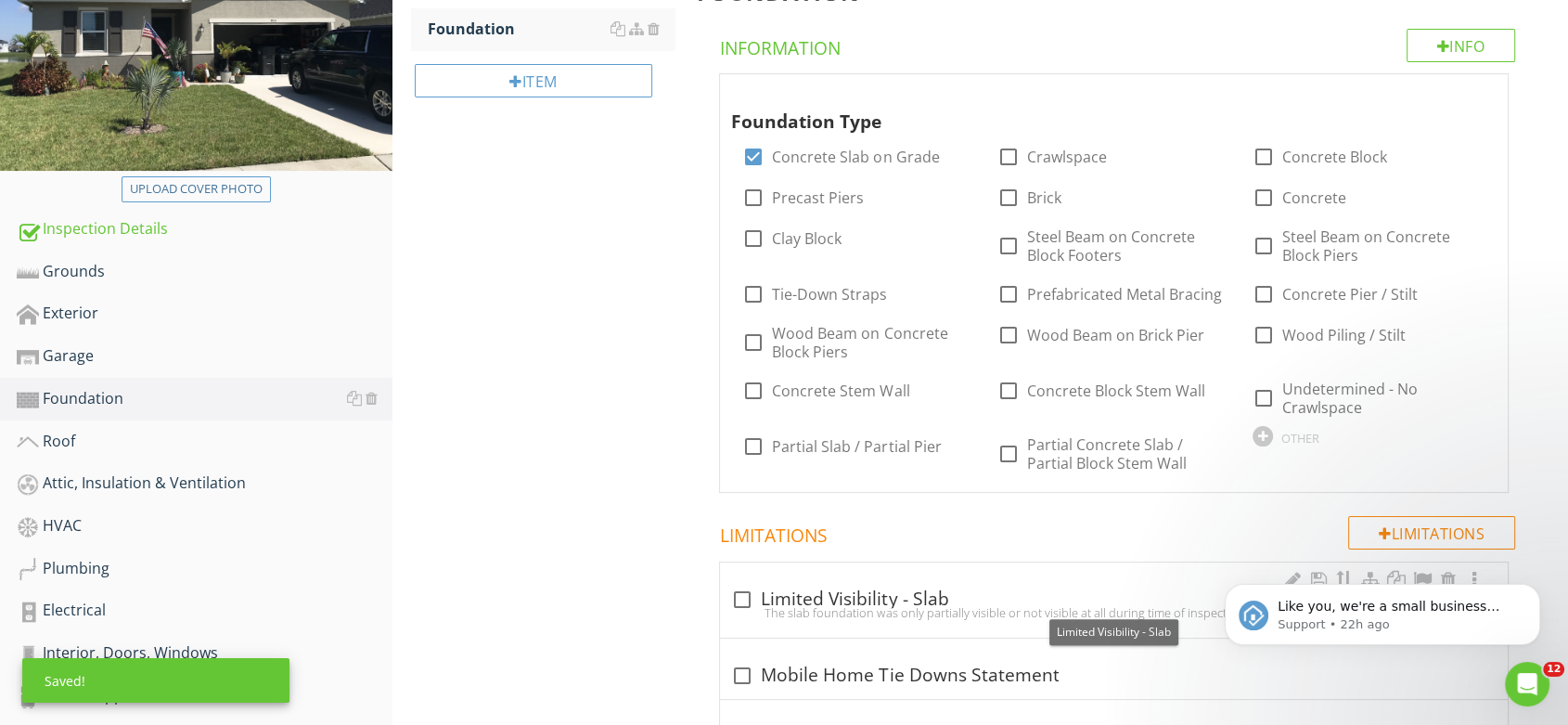
click at [794, 598] on div "check_box_outline_blank Limited Visibility - Slab" at bounding box center [1114, 599] width 765 height 23
checkbox input "true"
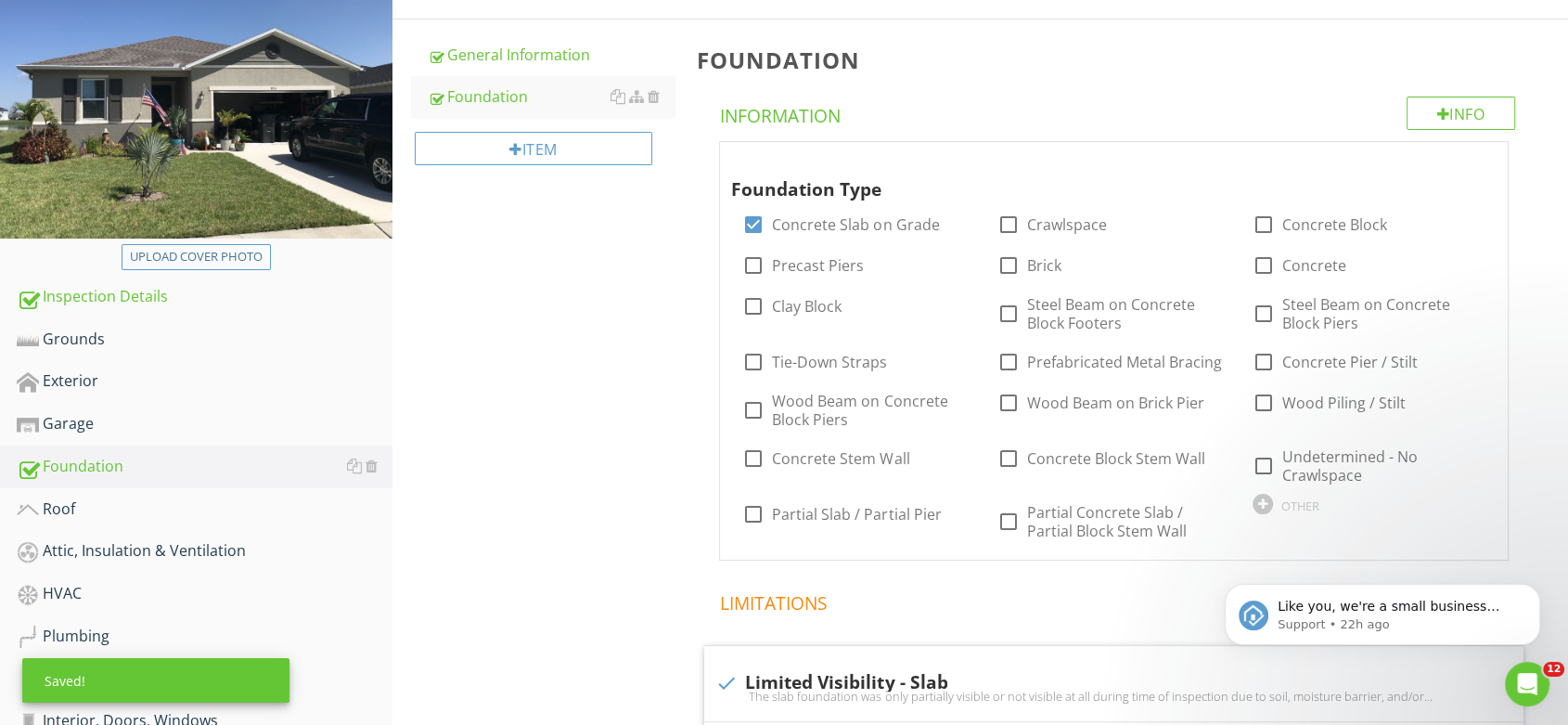
scroll to position [206, 0]
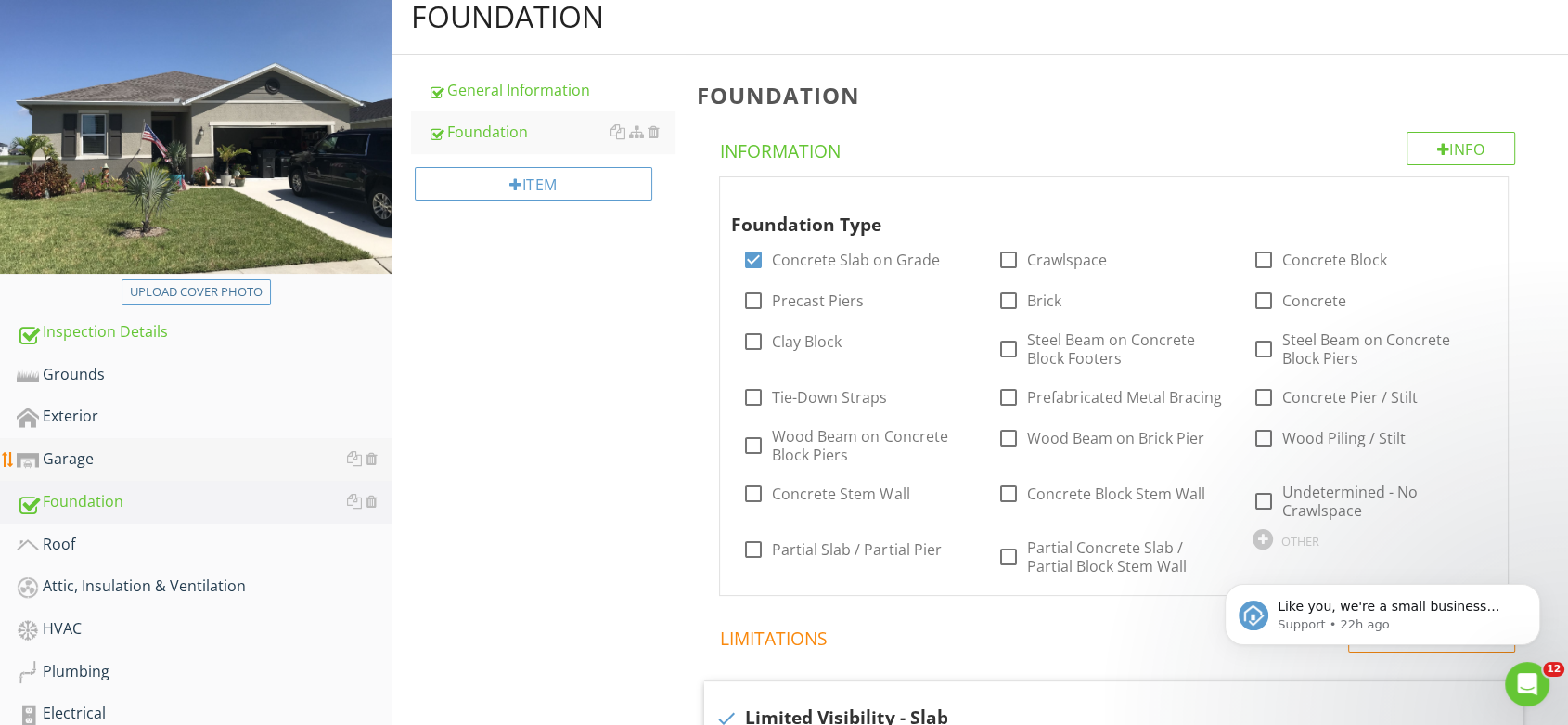
click at [76, 453] on div "Garage" at bounding box center [205, 459] width 376 height 24
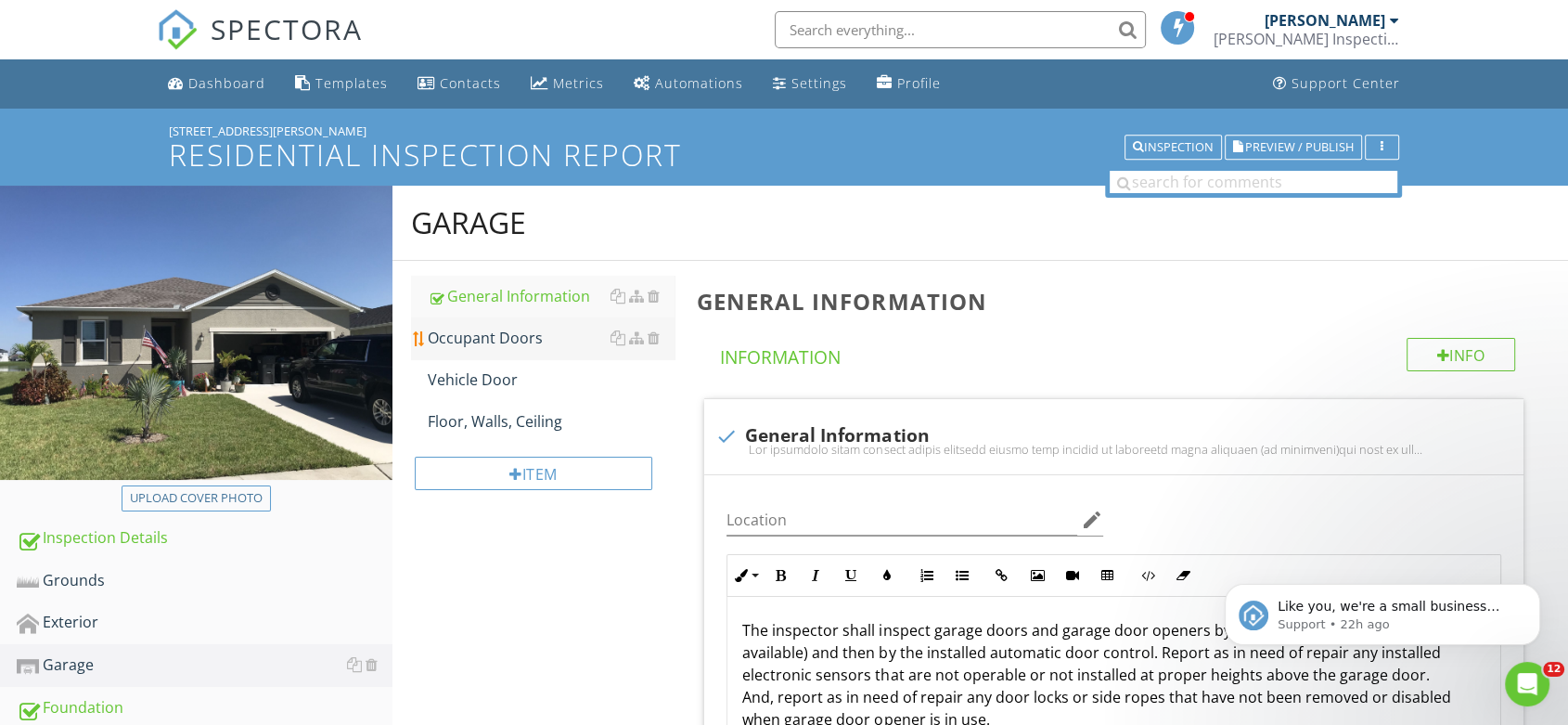
click at [498, 333] on div "Occupant Doors" at bounding box center [552, 337] width 248 height 23
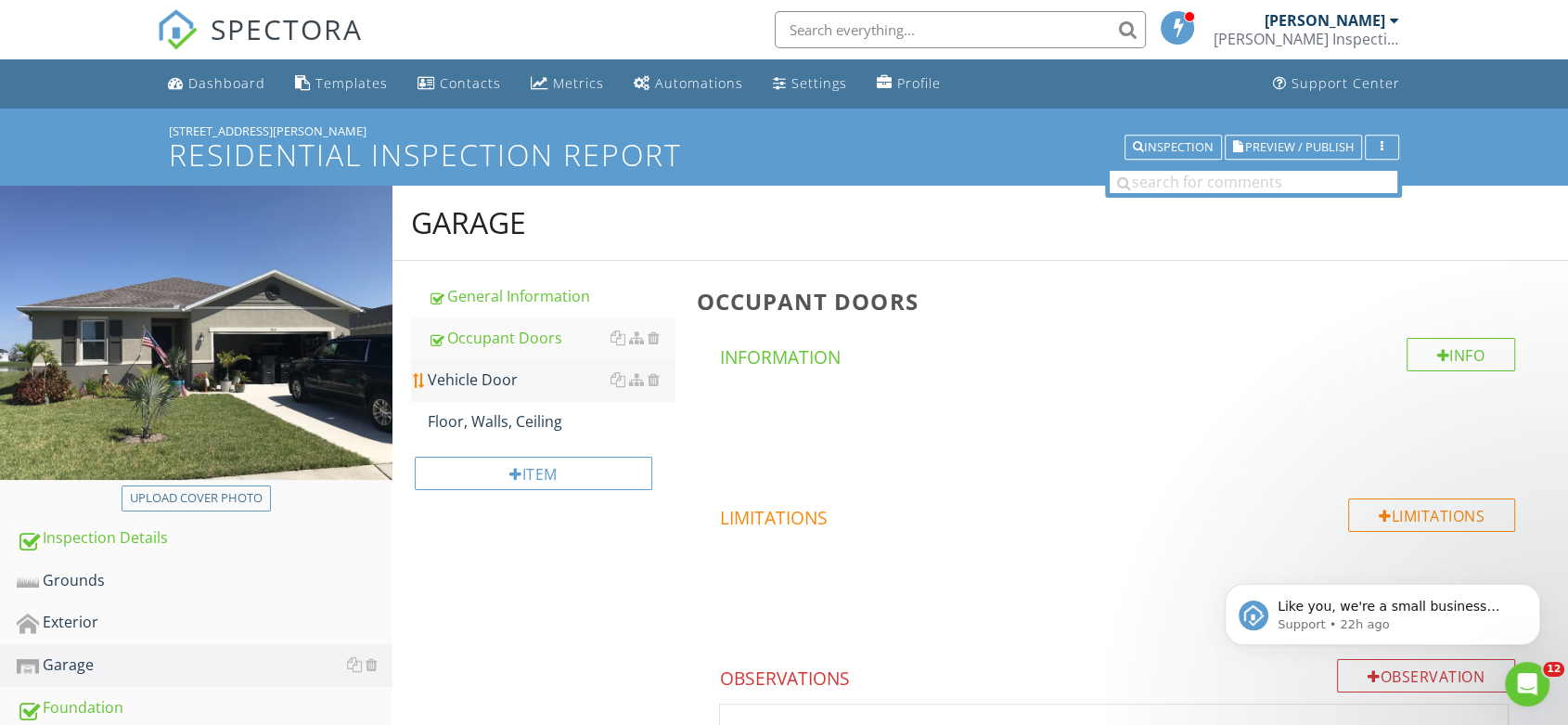
click at [480, 377] on div "Vehicle Door" at bounding box center [552, 380] width 248 height 23
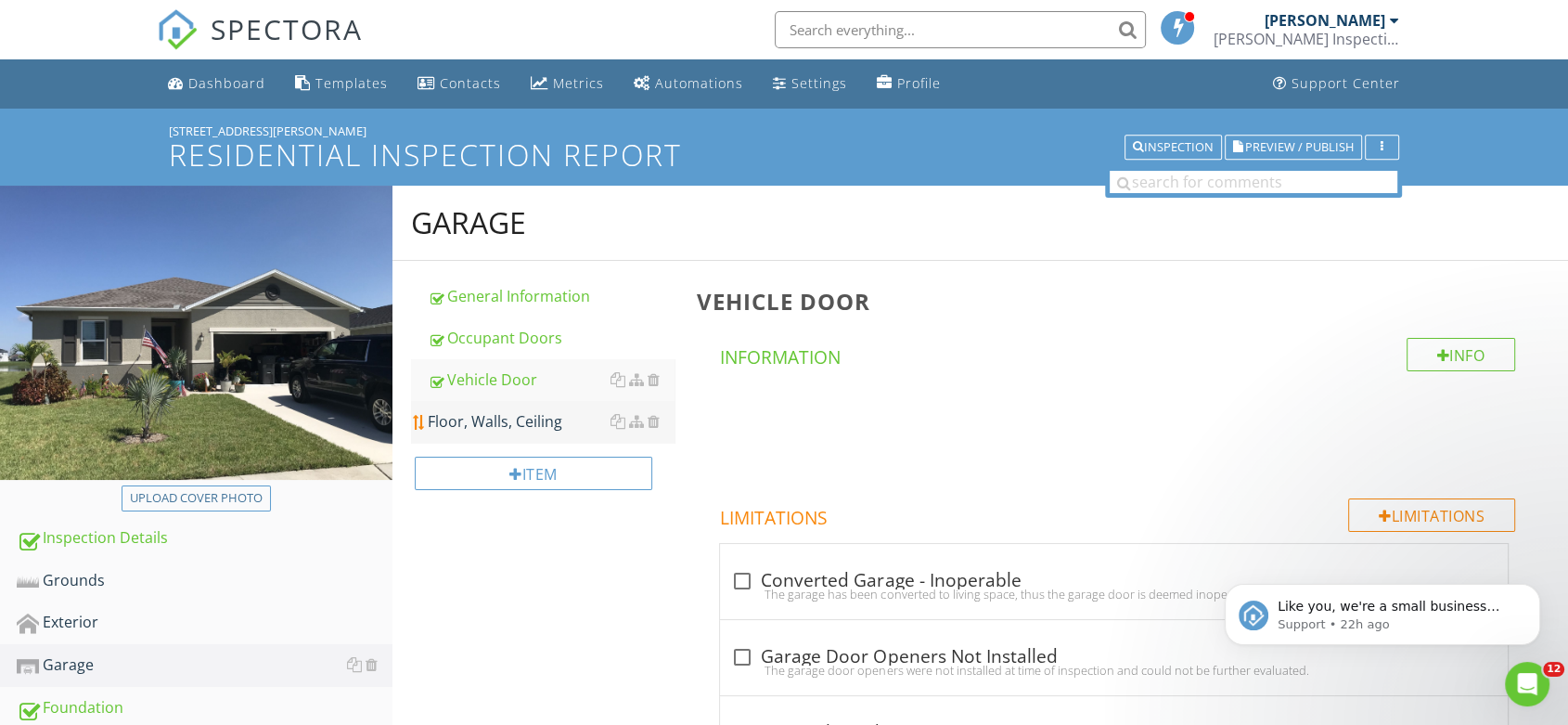
click at [487, 421] on div "Floor, Walls, Ceiling" at bounding box center [552, 421] width 248 height 23
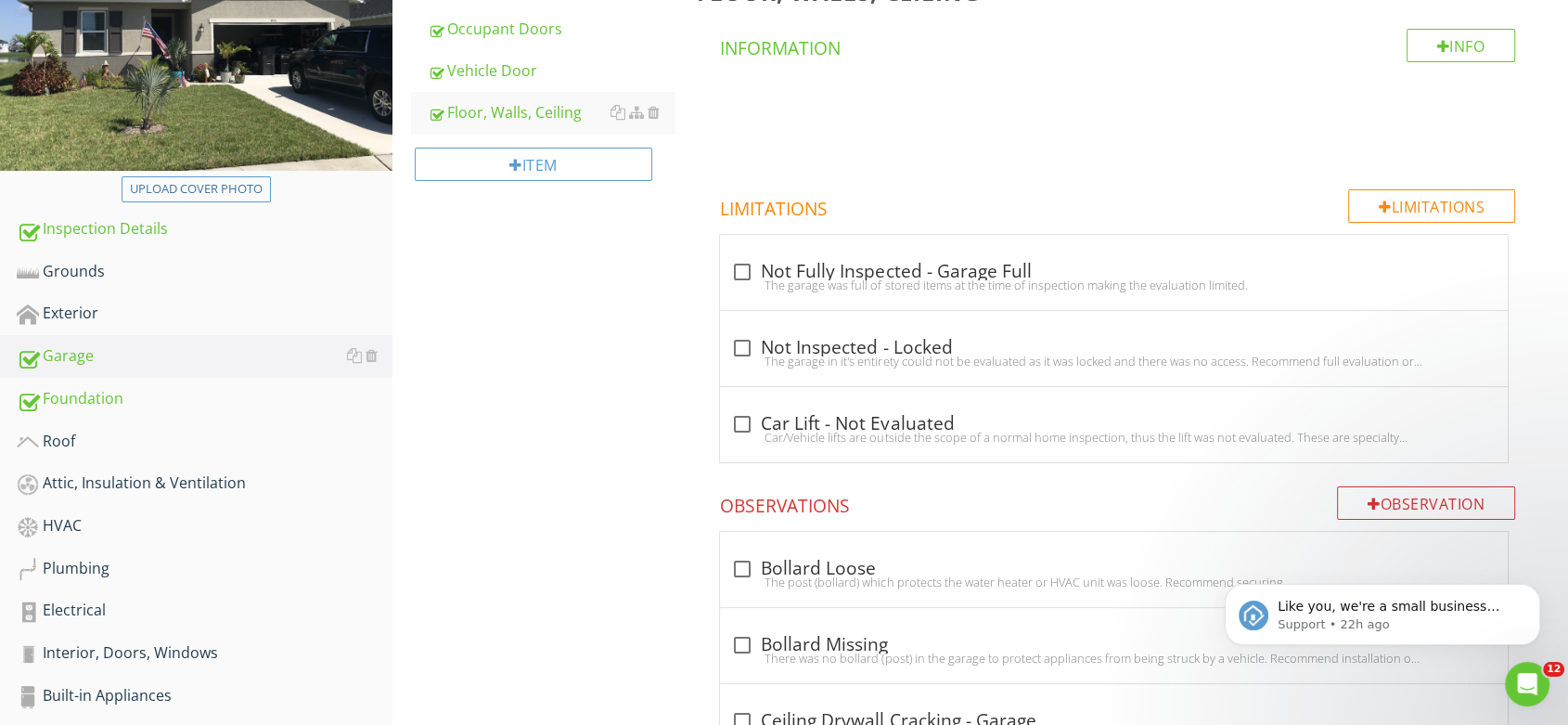
scroll to position [412, 0]
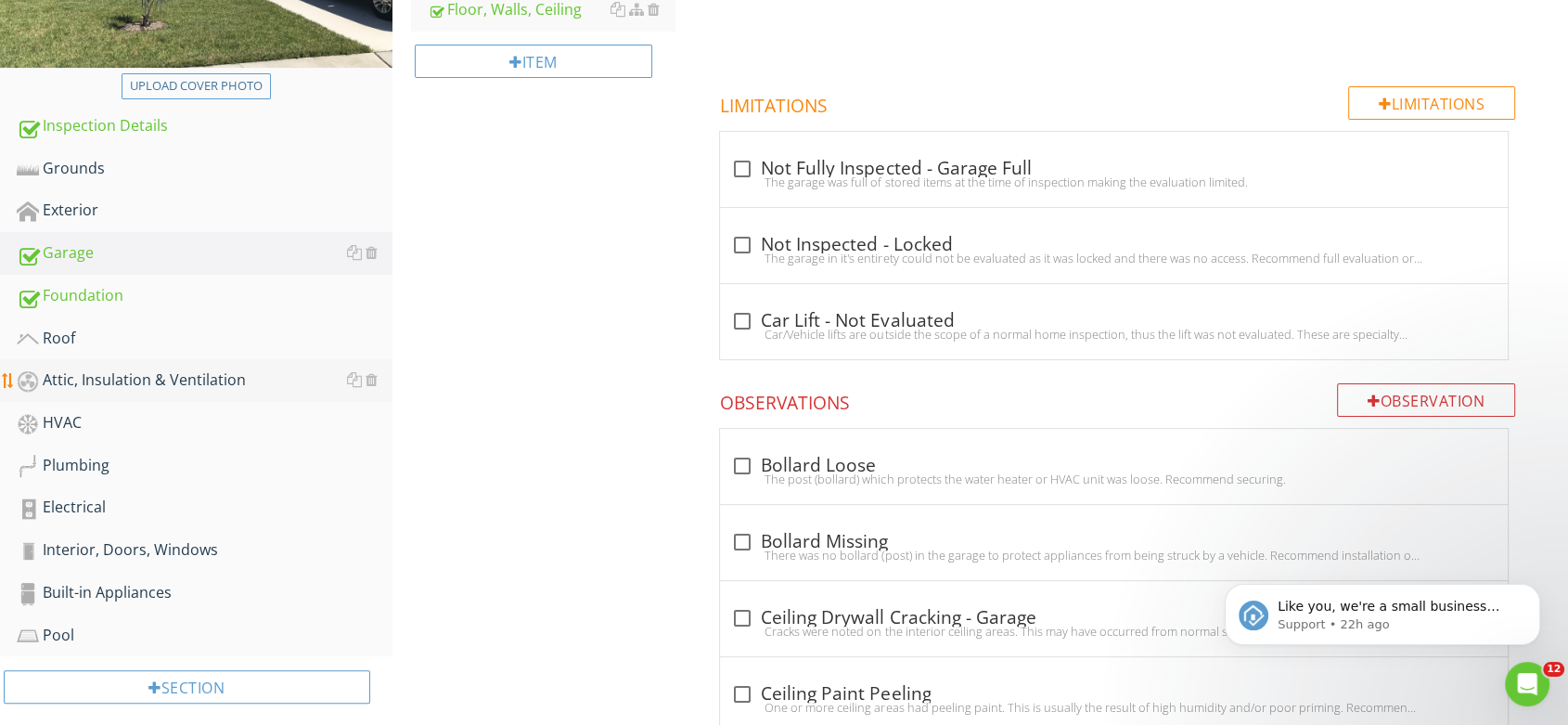
click at [153, 373] on div "Attic, Insulation & Ventilation" at bounding box center [205, 381] width 376 height 24
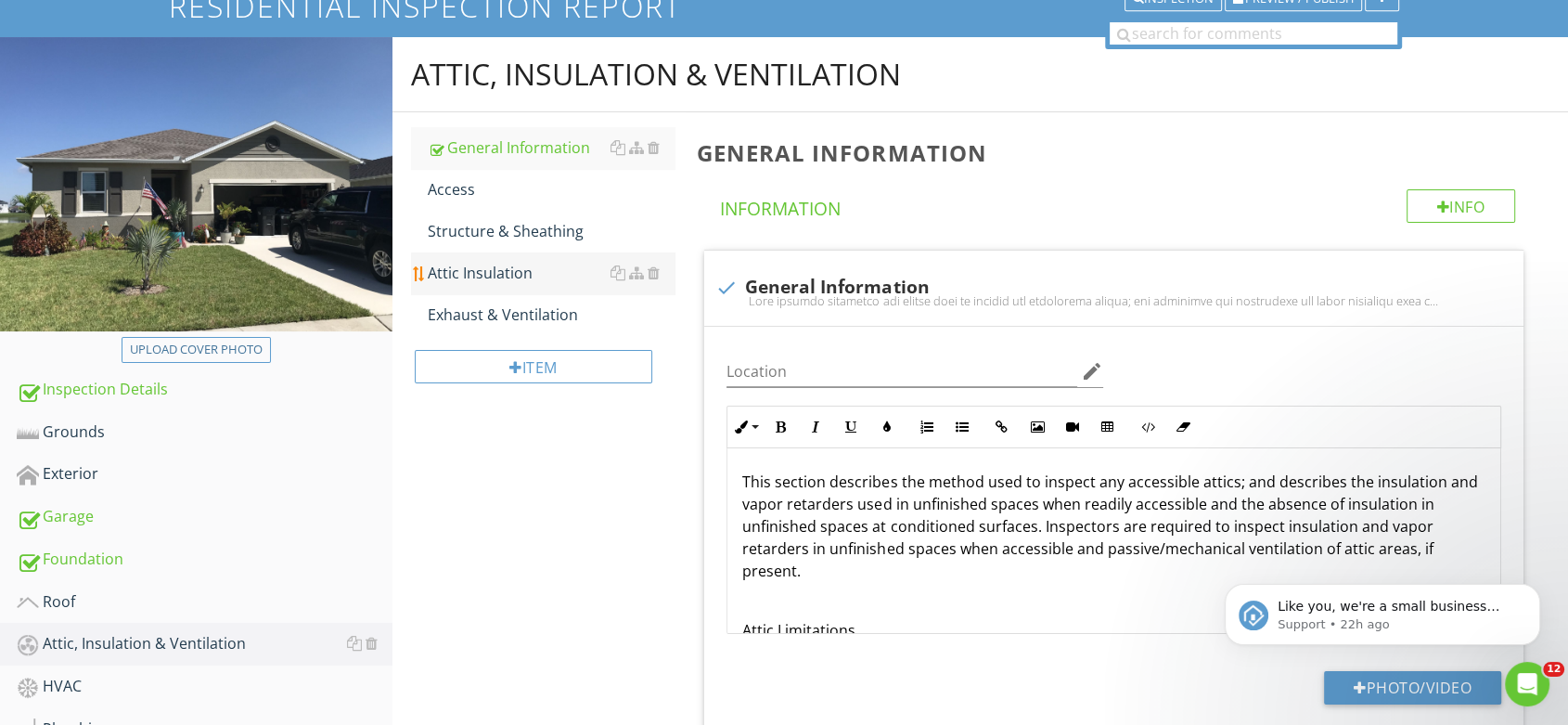
scroll to position [103, 0]
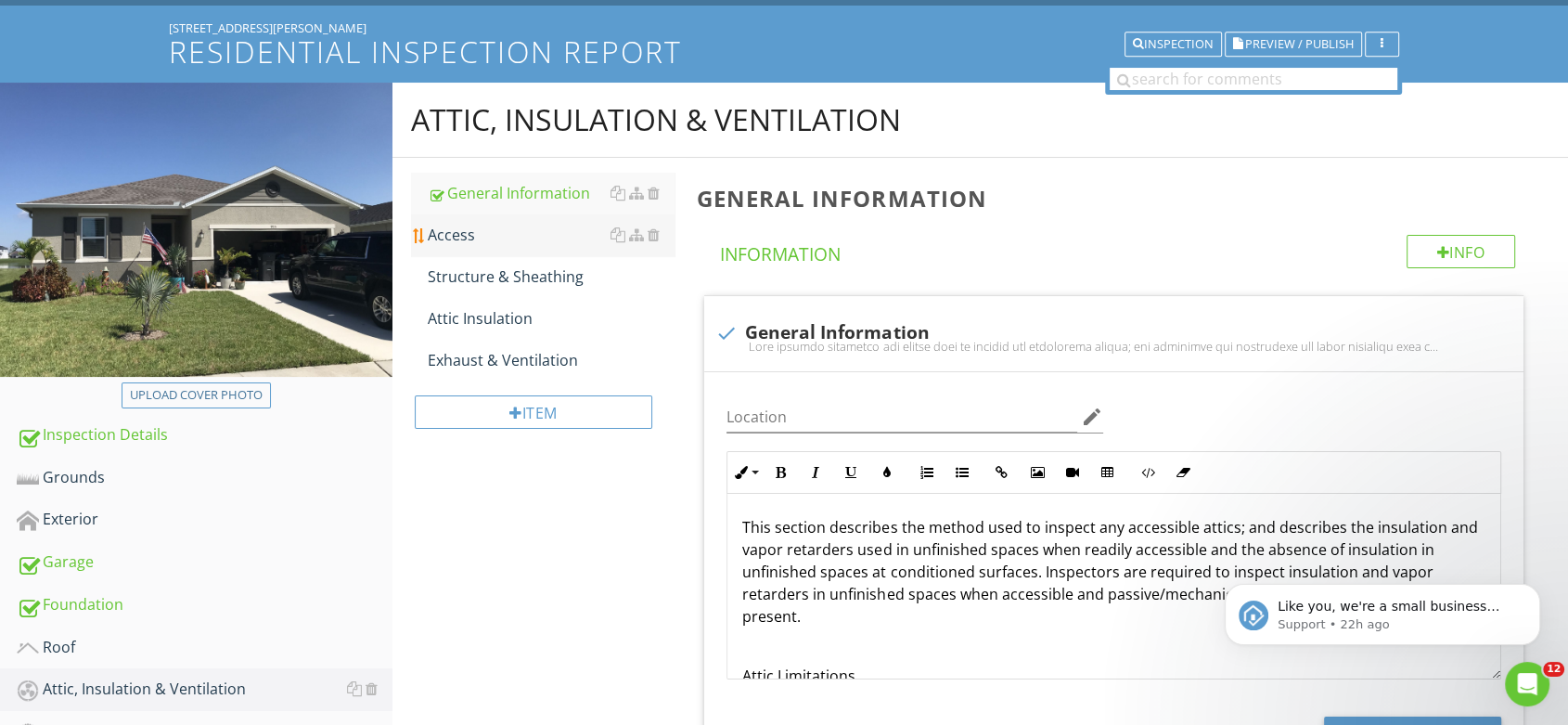
click at [456, 234] on div "Access" at bounding box center [552, 234] width 248 height 23
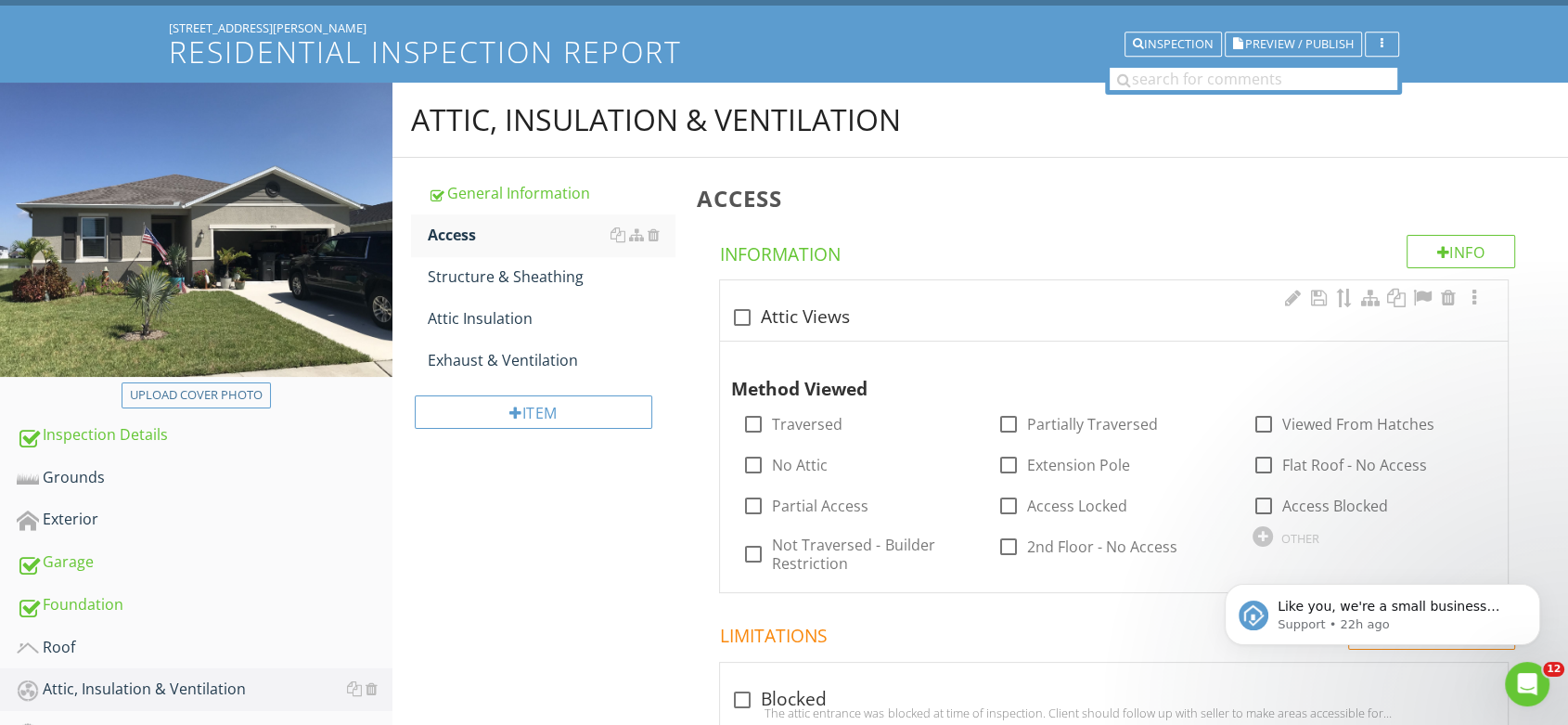
drag, startPoint x: 794, startPoint y: 305, endPoint x: 806, endPoint y: 298, distance: 13.9
click at [794, 307] on div "check_box_outline_blank Attic Views" at bounding box center [1114, 317] width 765 height 23
checkbox input "true"
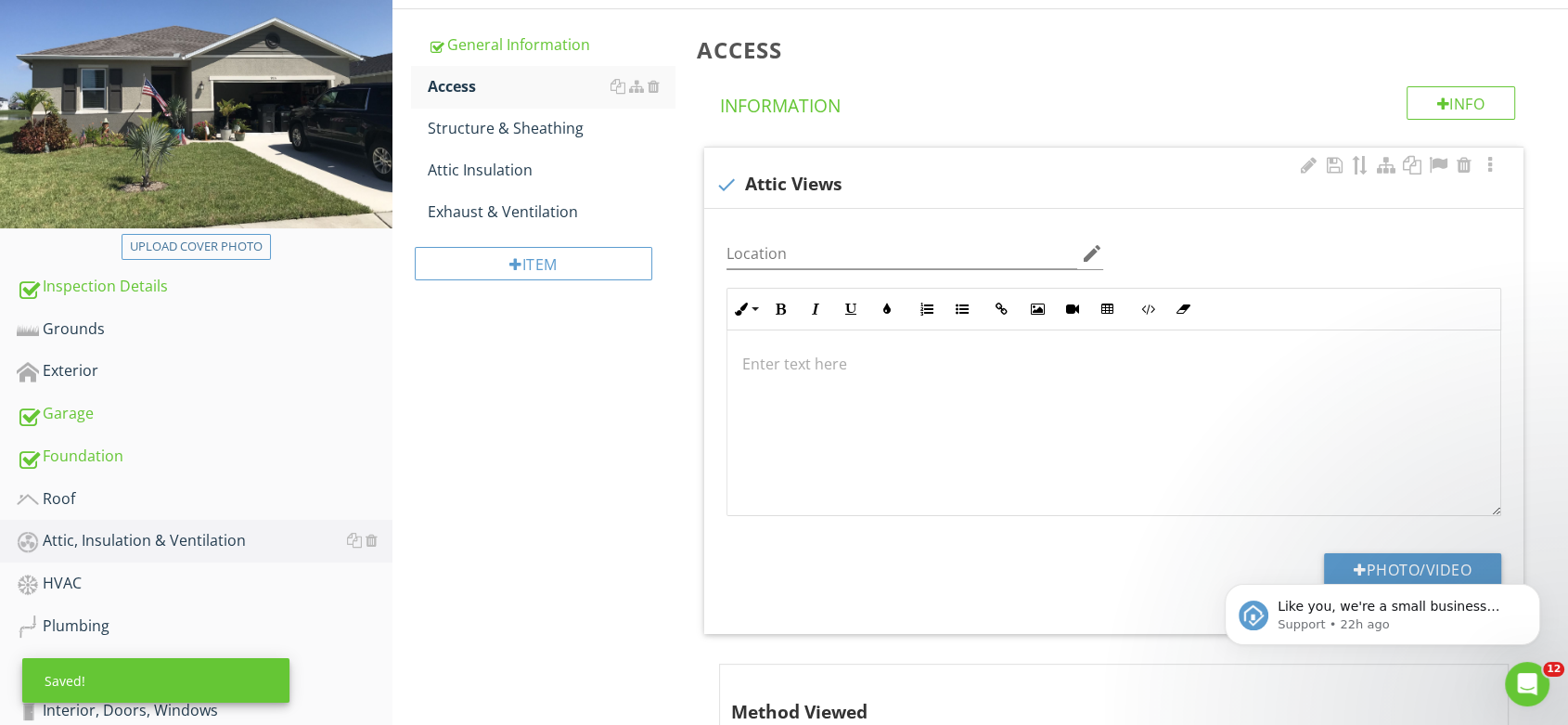
scroll to position [310, 0]
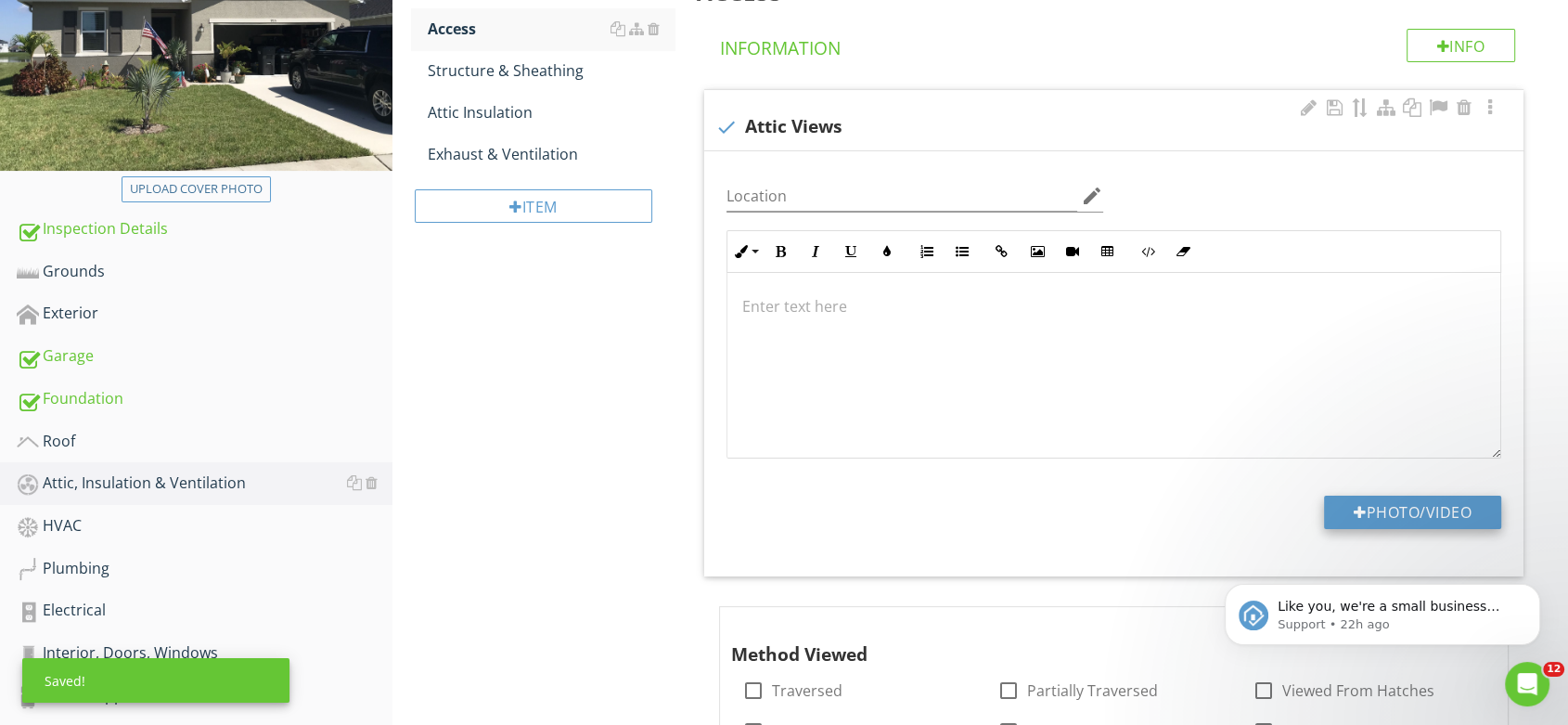
click at [1363, 506] on button "Photo/Video" at bounding box center [1412, 512] width 177 height 34
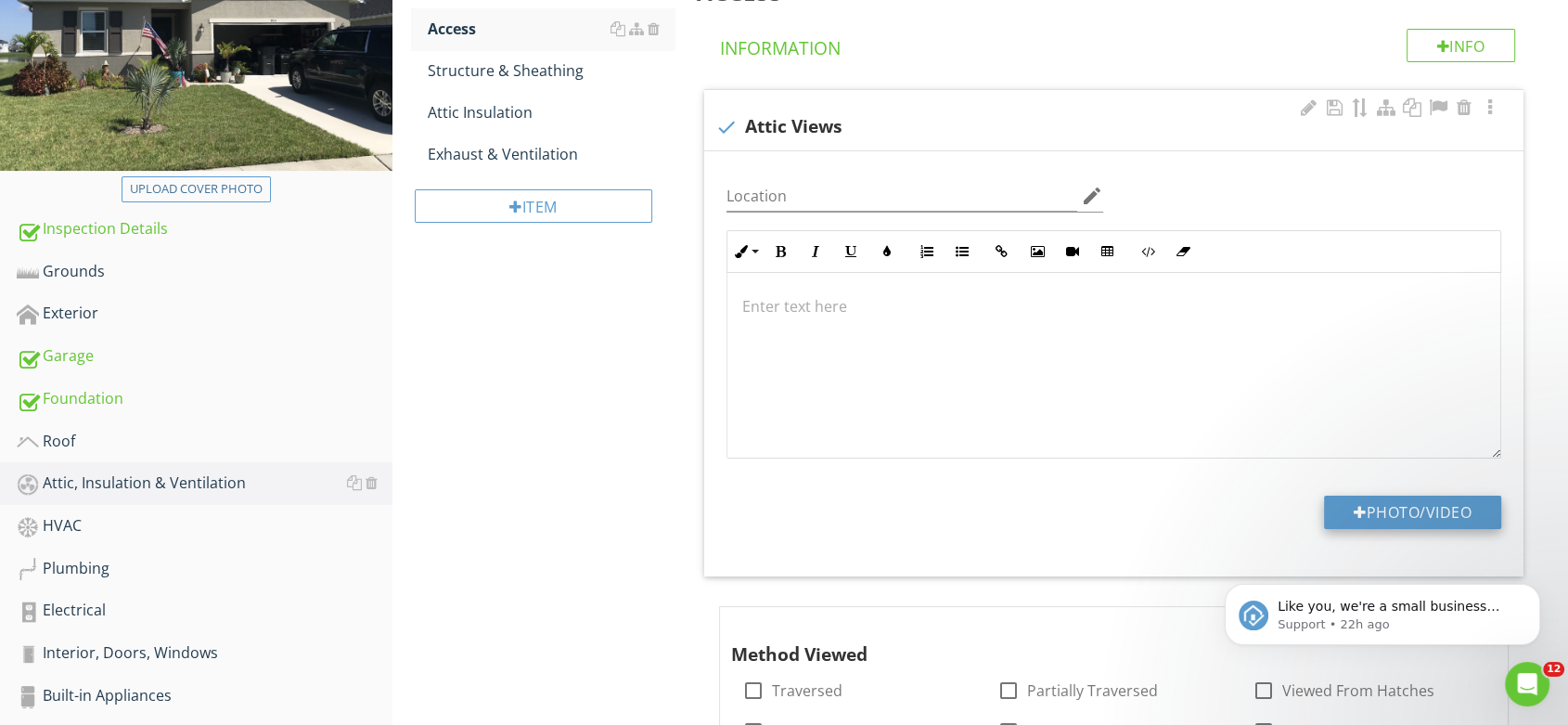
type input "C:\fakepath\IMG_4959.JPG"
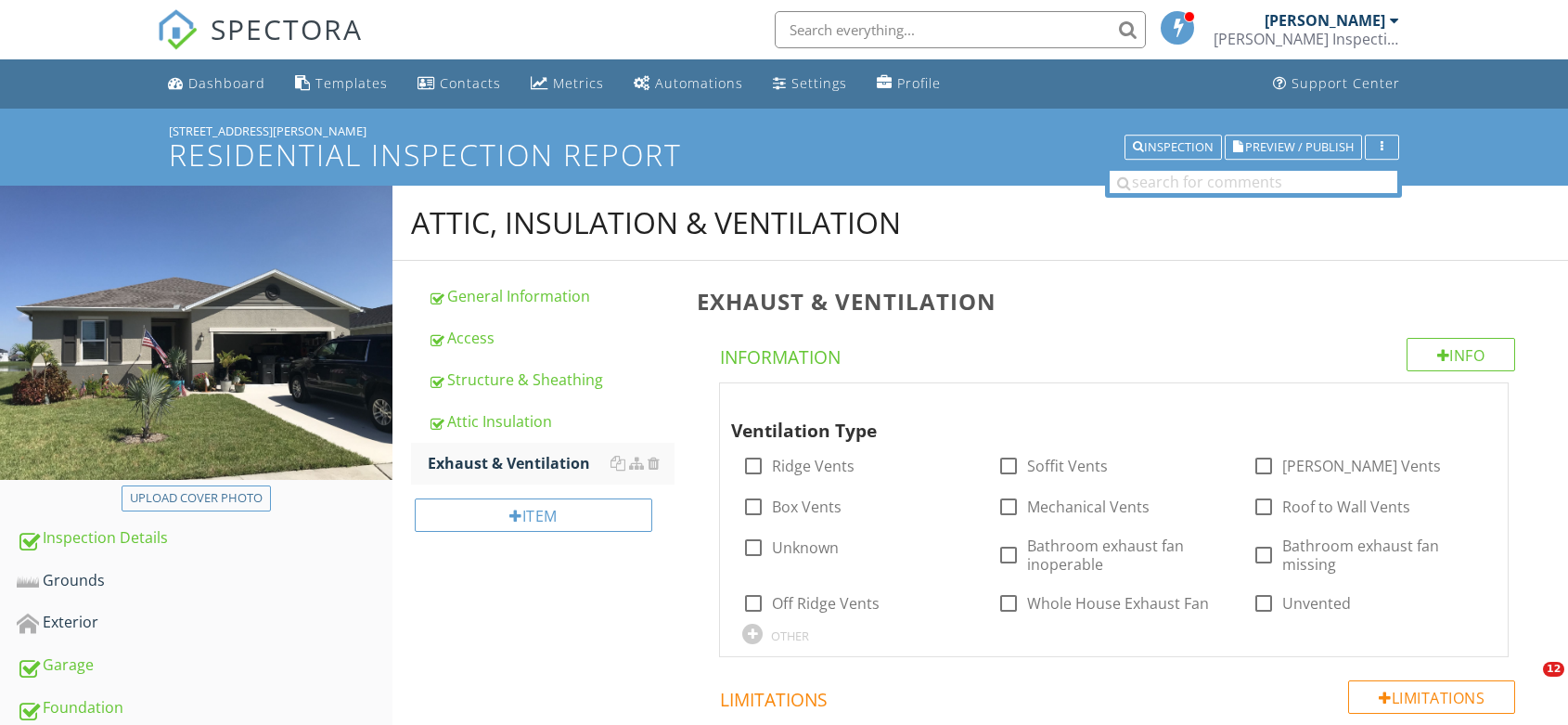
scroll to position [103, 0]
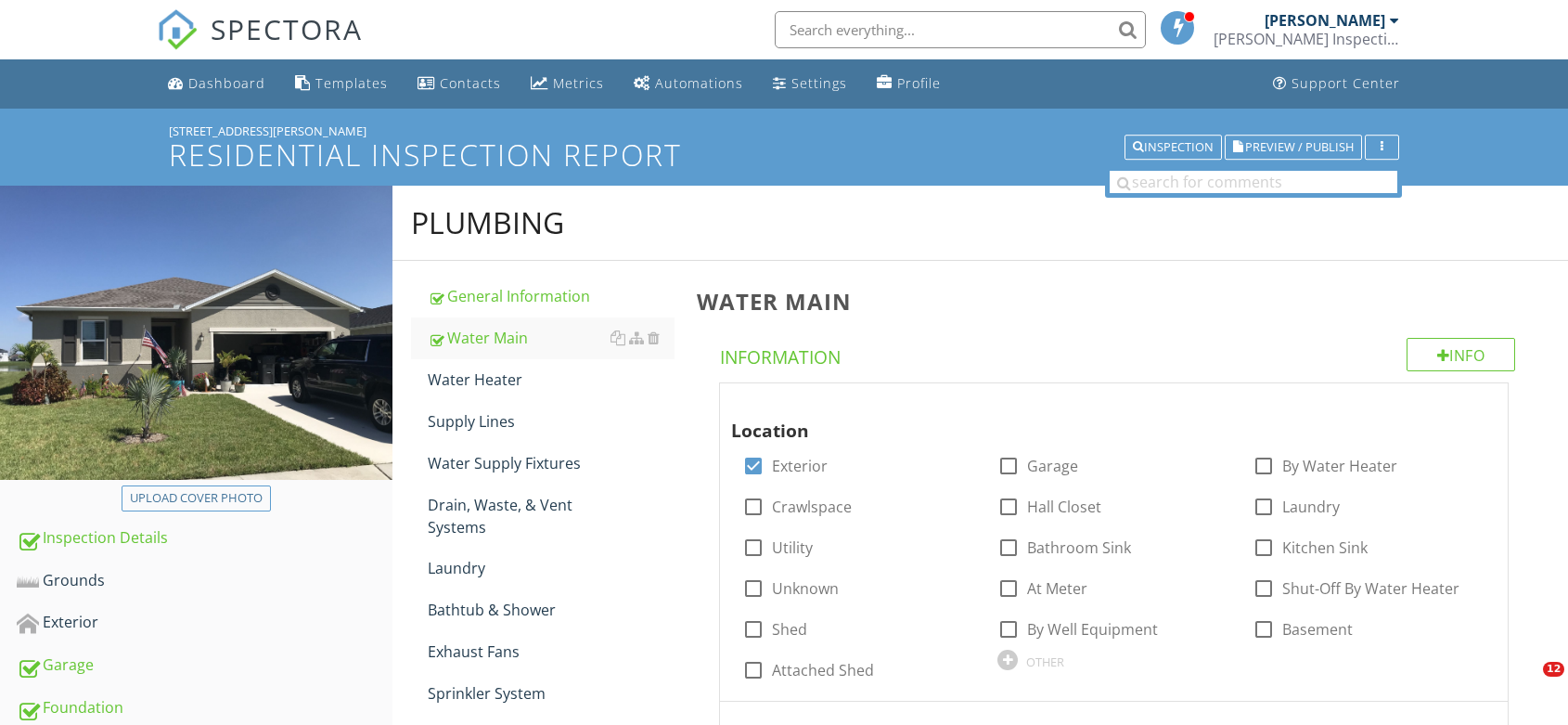
scroll to position [858, 0]
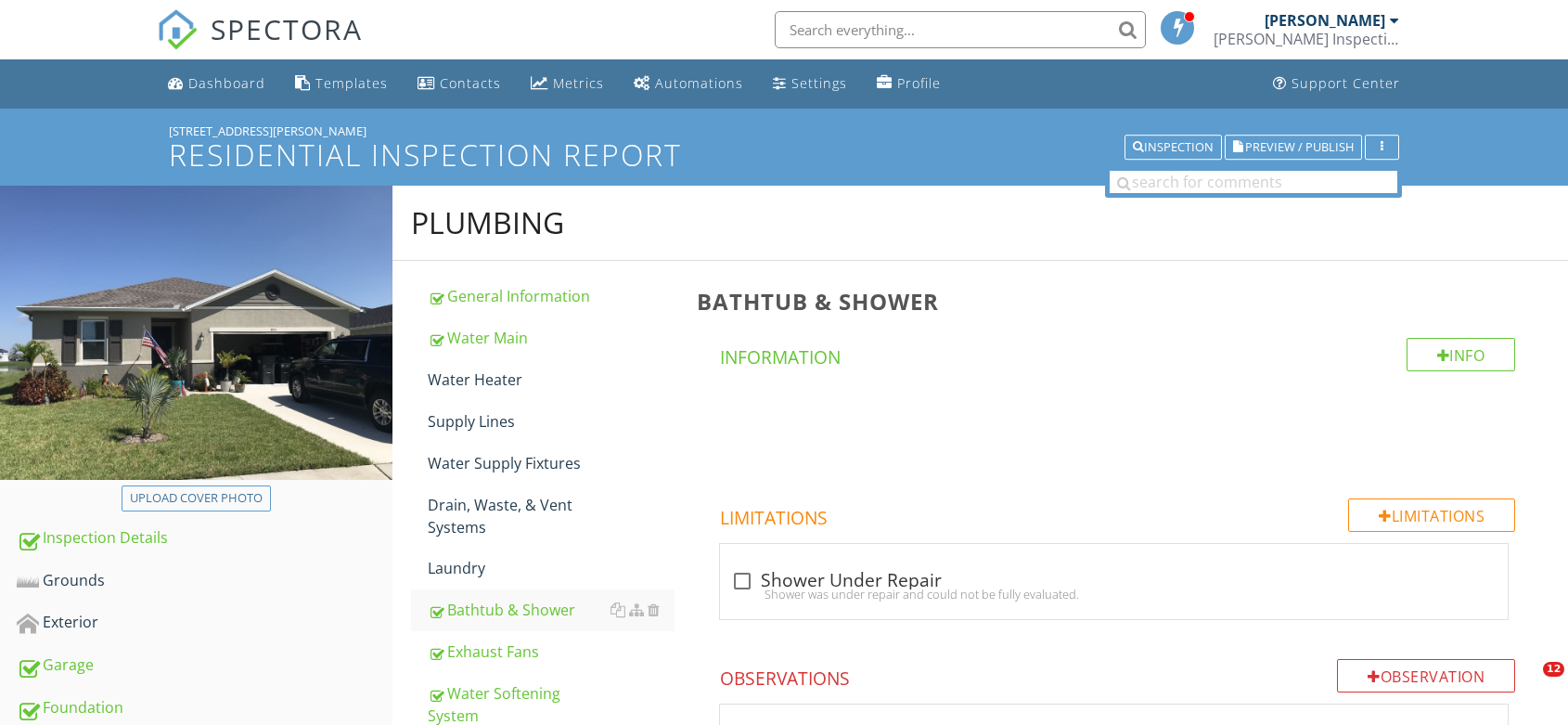
scroll to position [2332, 0]
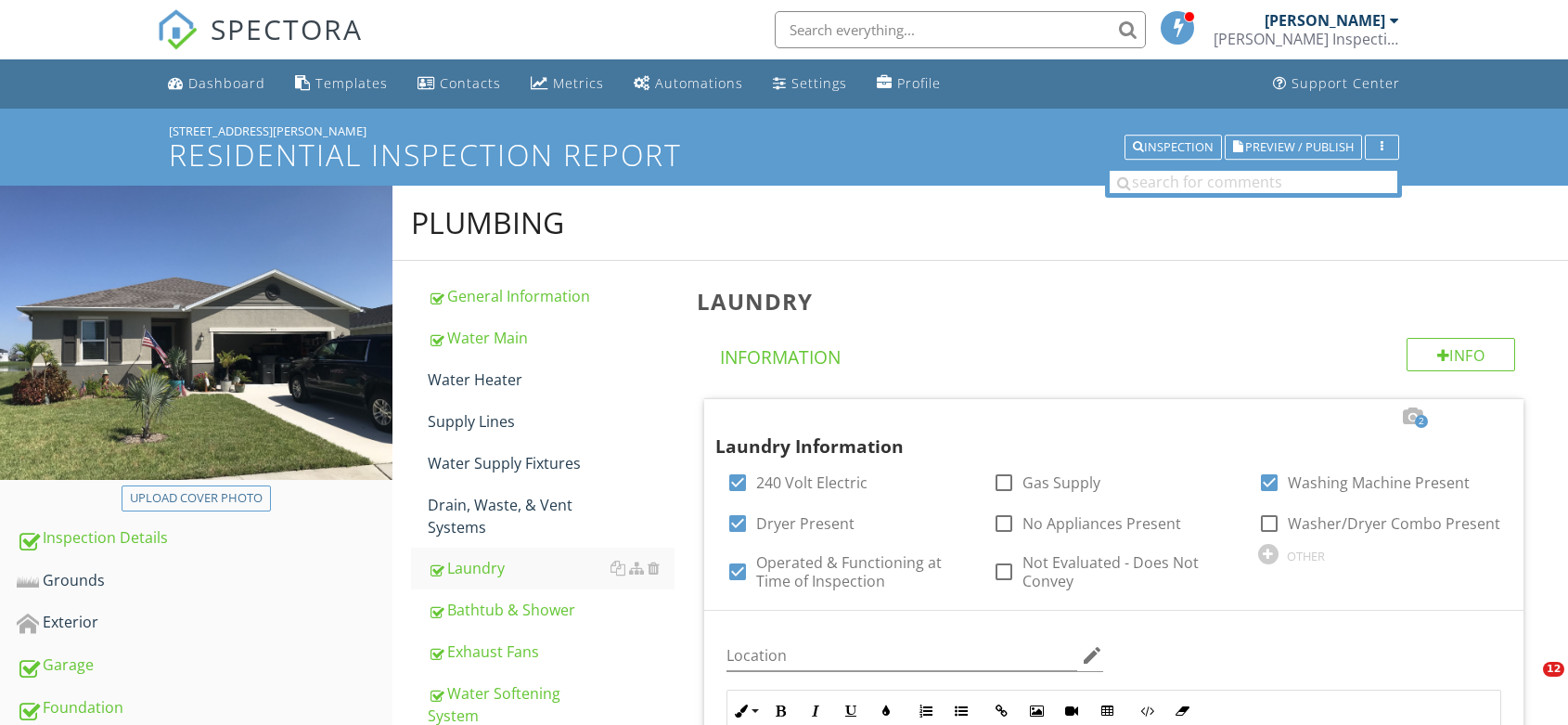
scroll to position [372, 0]
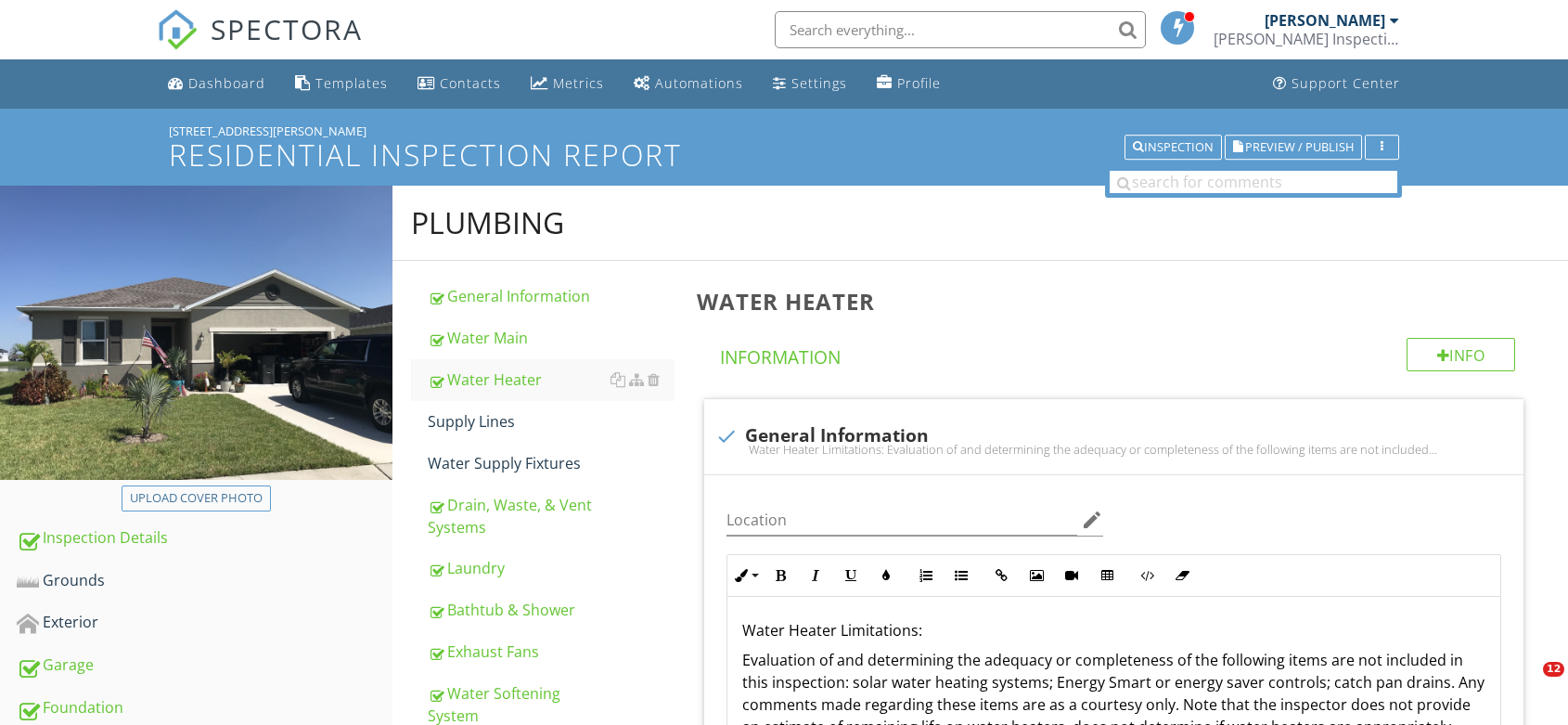
scroll to position [2023, 0]
